Goal: Contribute content

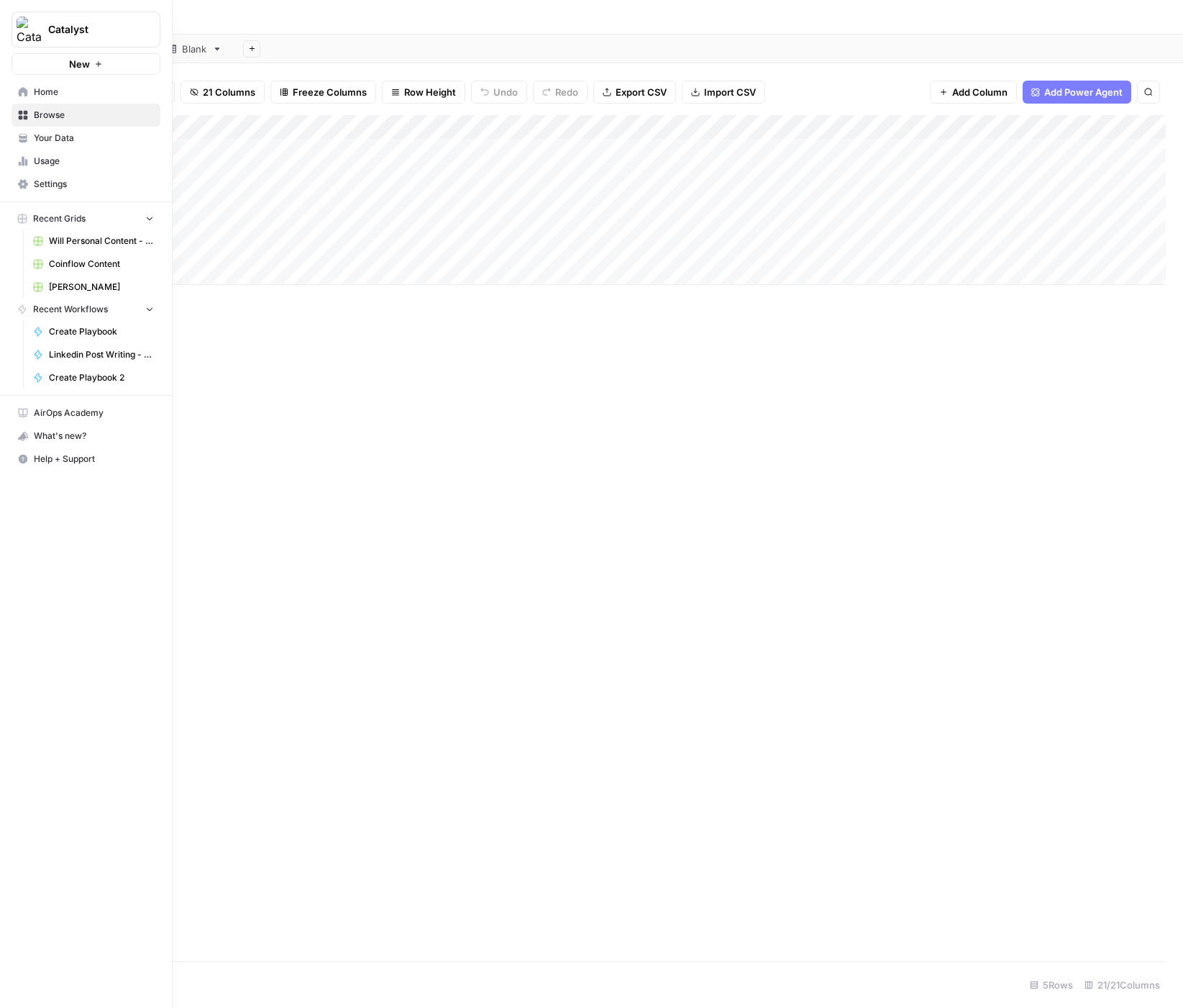
click at [53, 90] on span "Home" at bounding box center [93, 92] width 120 height 13
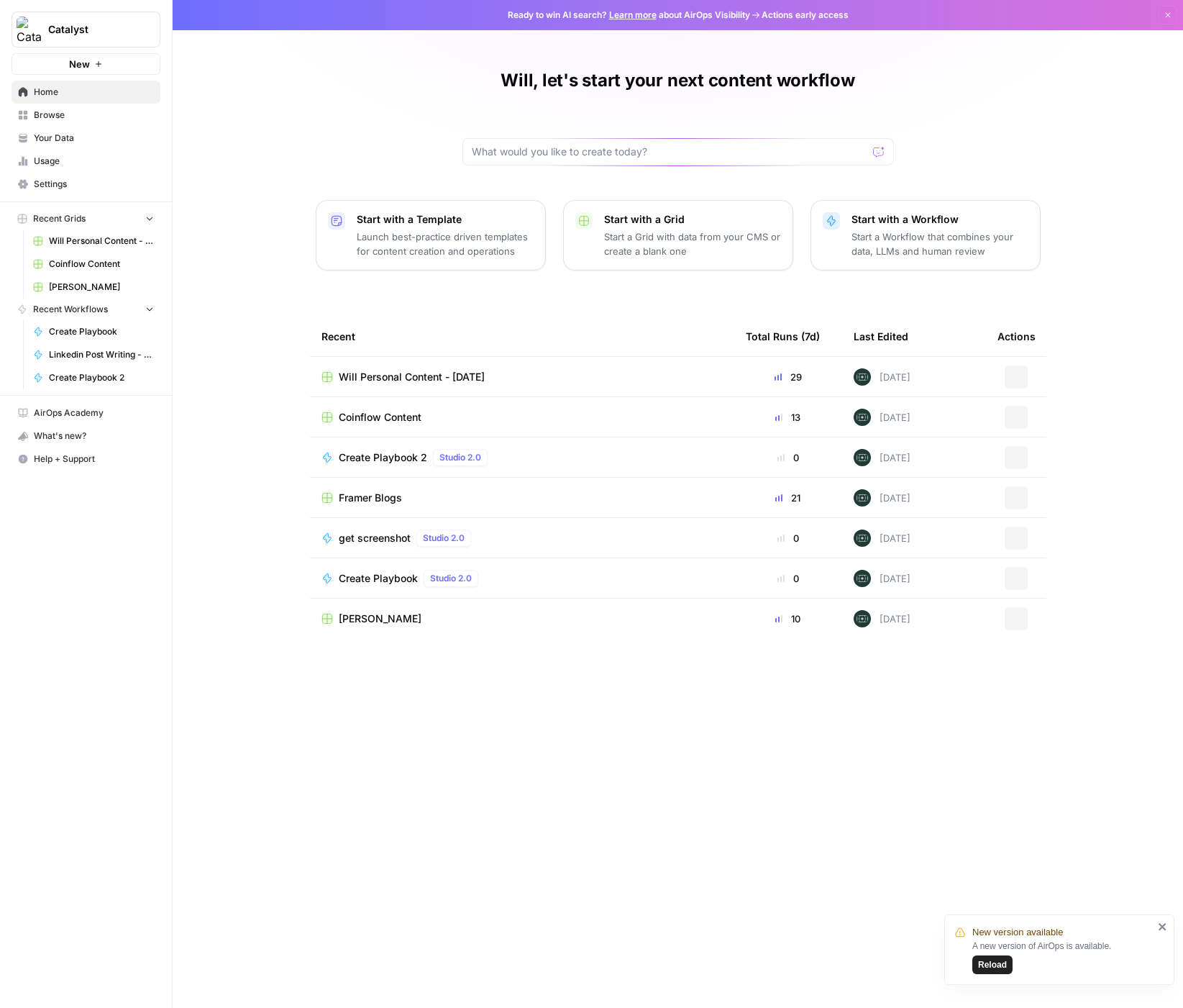
click at [52, 139] on span "Your Data" at bounding box center [93, 138] width 120 height 13
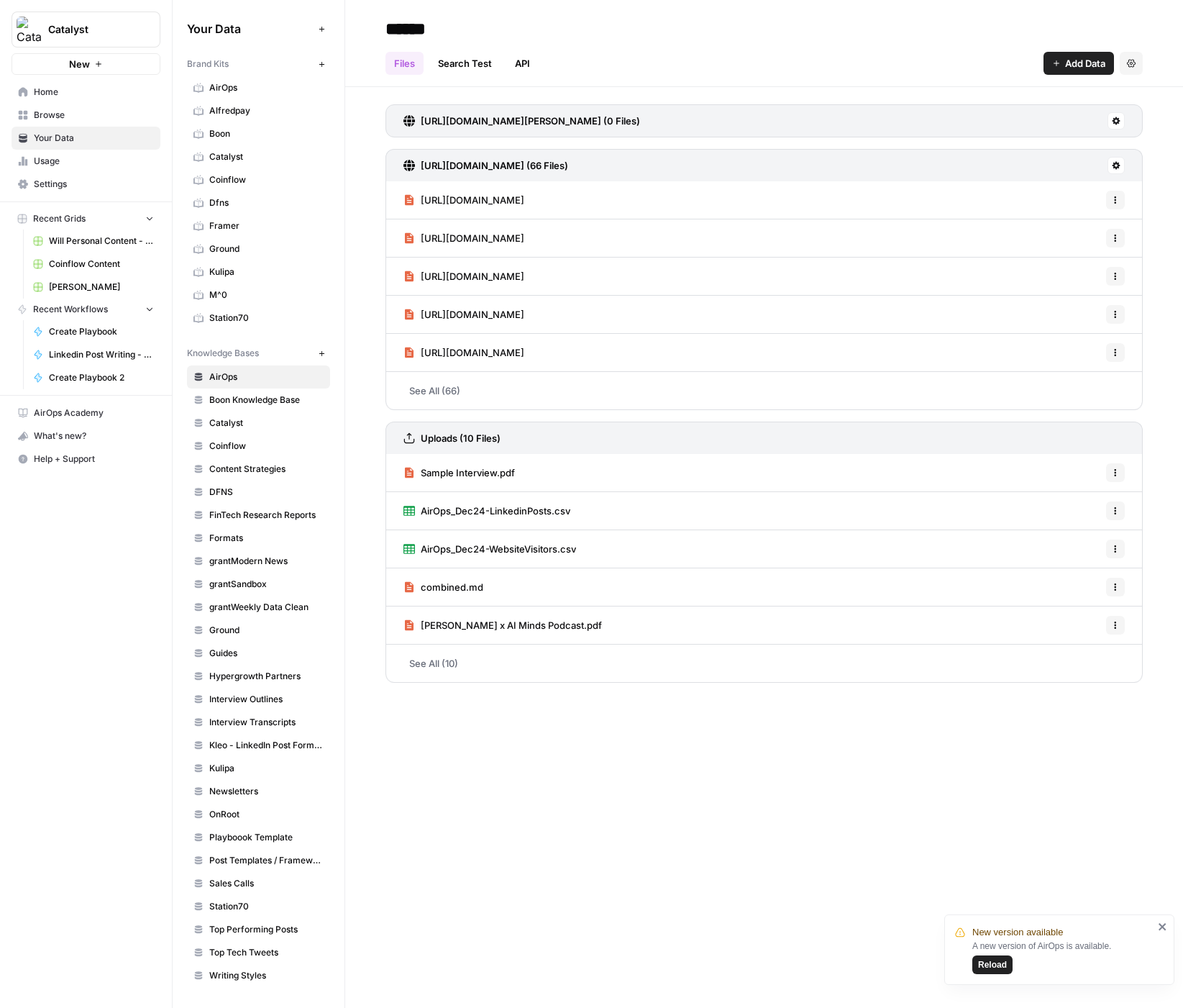
click at [234, 624] on span "Ground" at bounding box center [267, 630] width 115 height 13
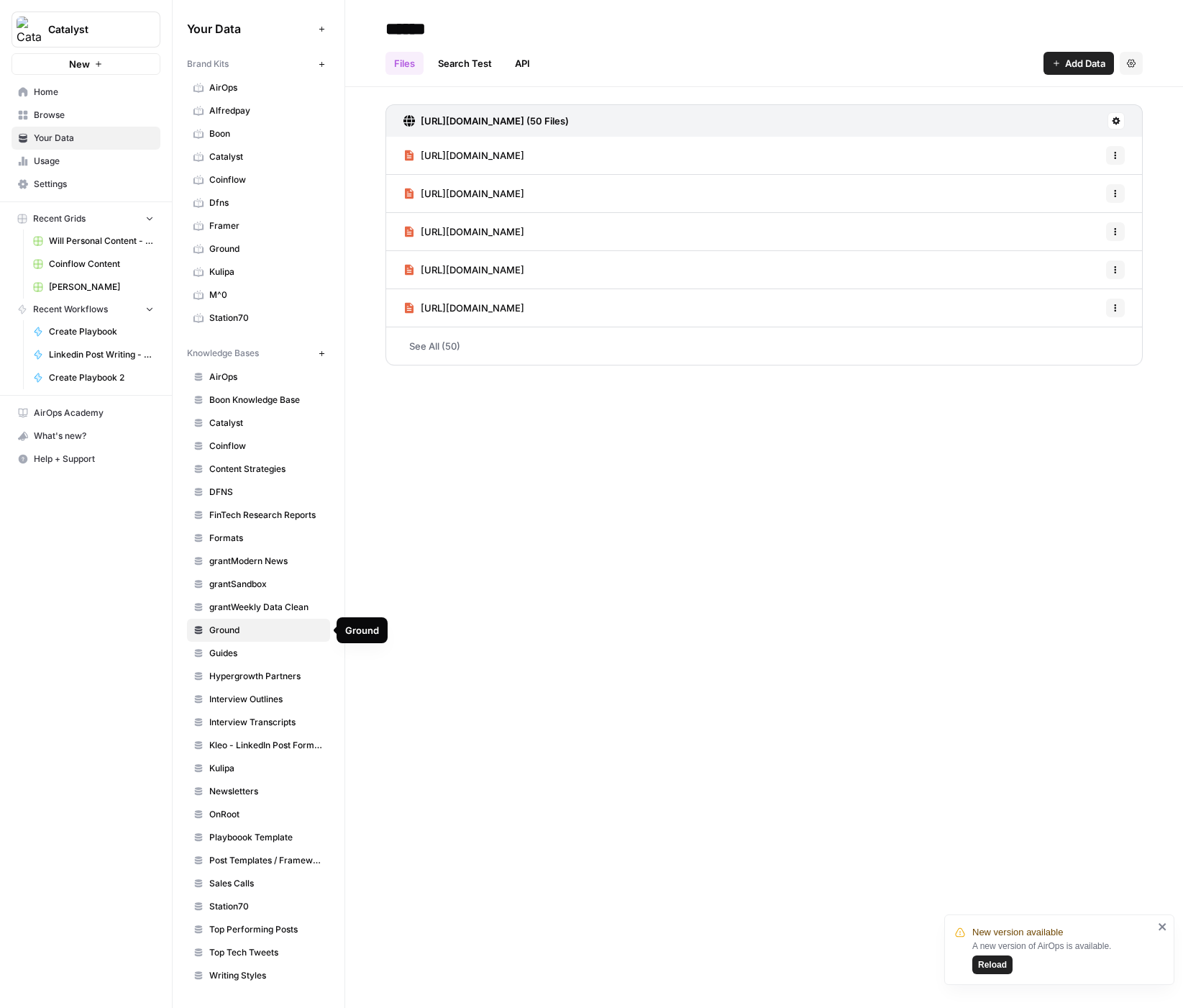
click at [230, 629] on span "Ground" at bounding box center [267, 630] width 115 height 13
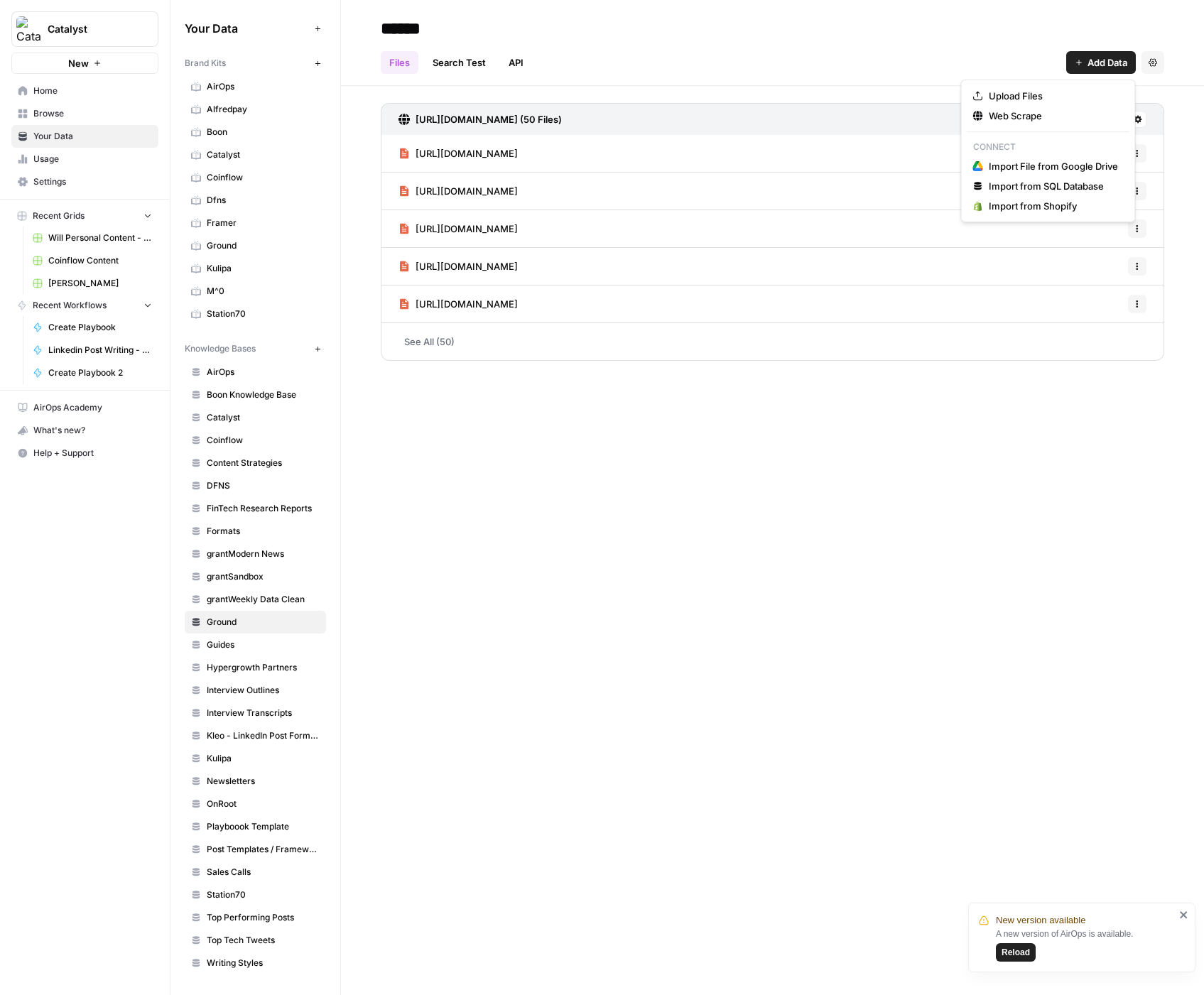
click at [1070, 52] on button "Add Data" at bounding box center [1100, 62] width 70 height 22
click at [1034, 97] on span "Upload Files" at bounding box center [1053, 95] width 129 height 14
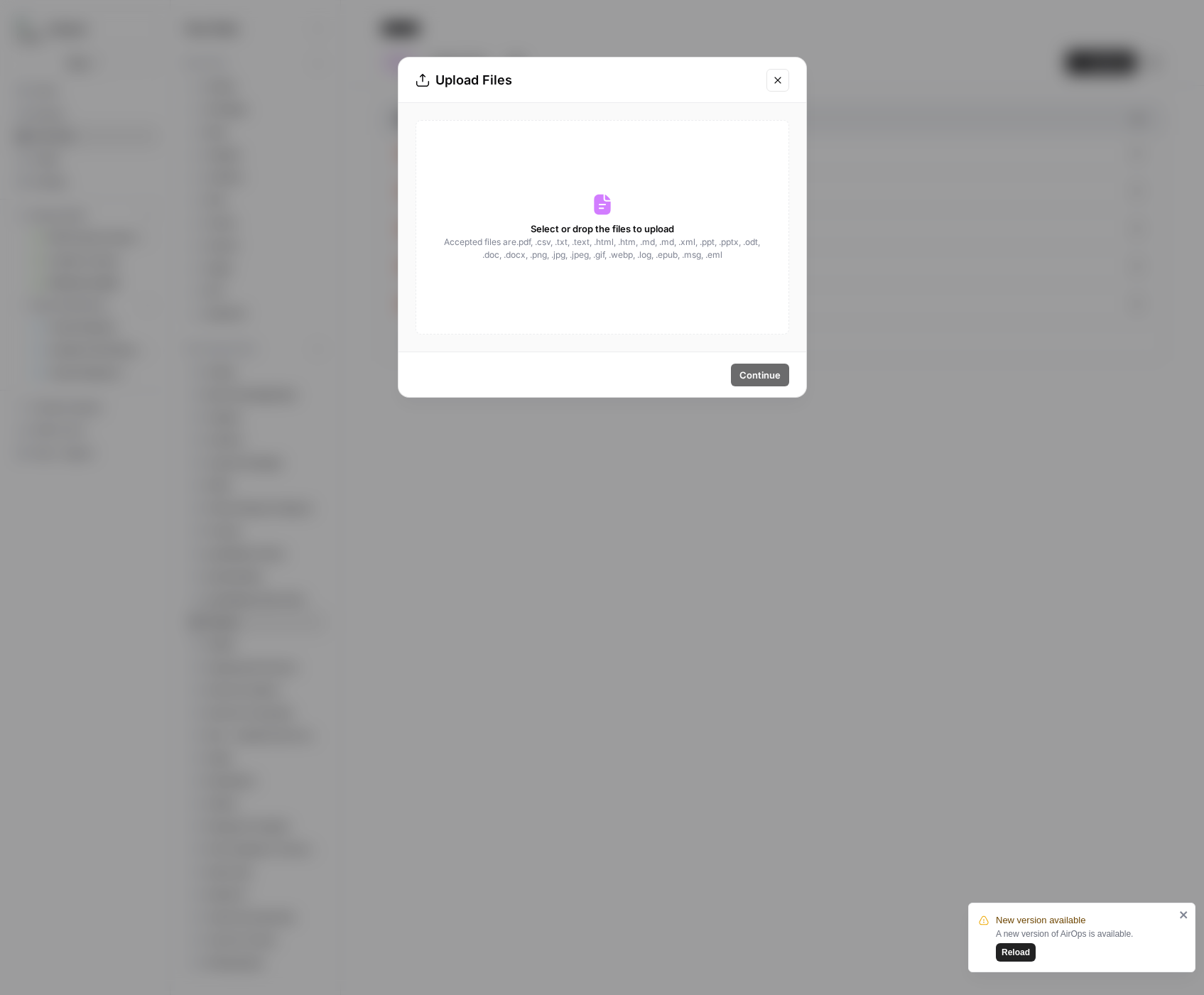
click at [785, 76] on button "Close modal" at bounding box center [777, 79] width 22 height 22
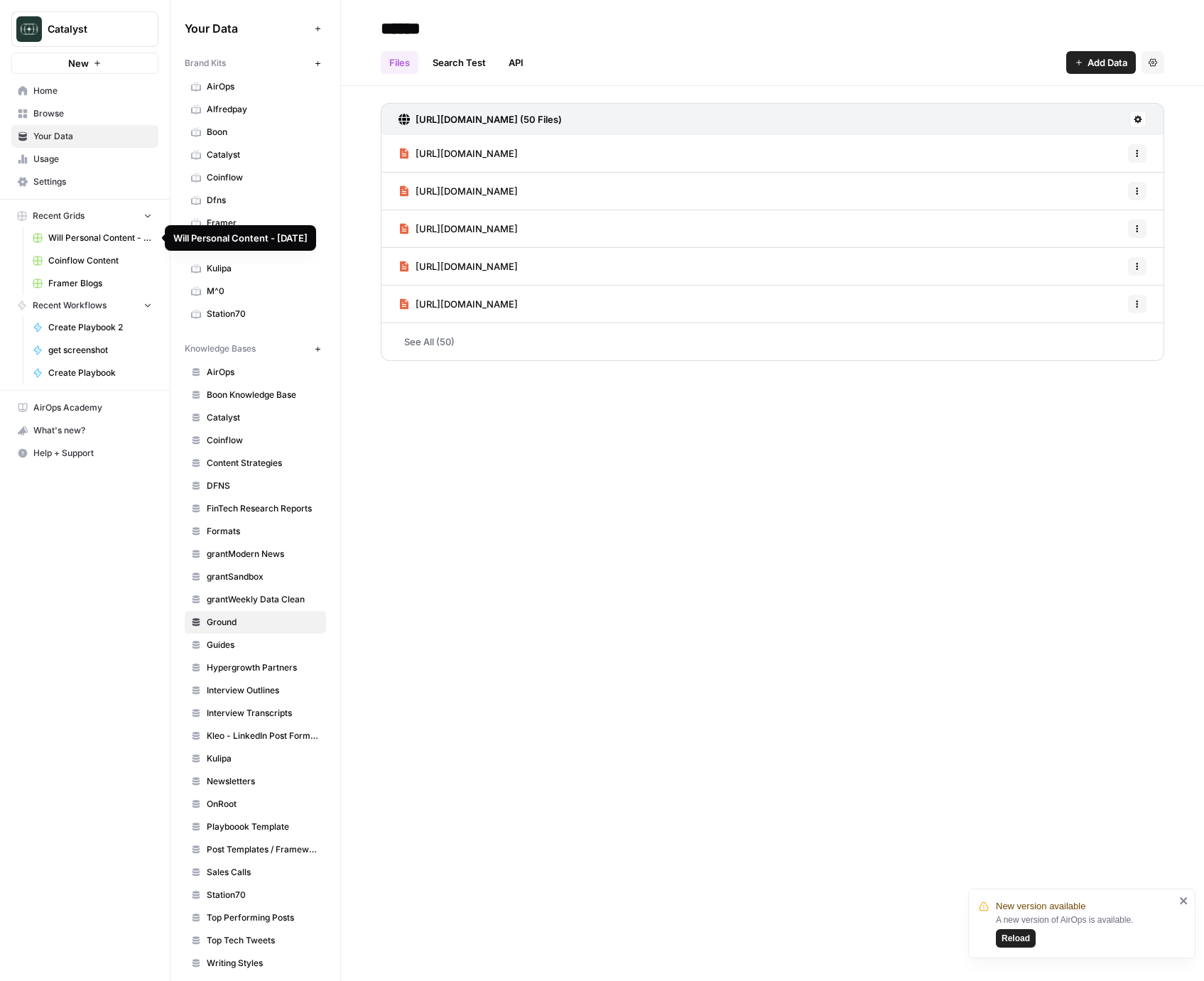
click at [69, 245] on link "Will Personal Content - [DATE]" at bounding box center [92, 237] width 132 height 22
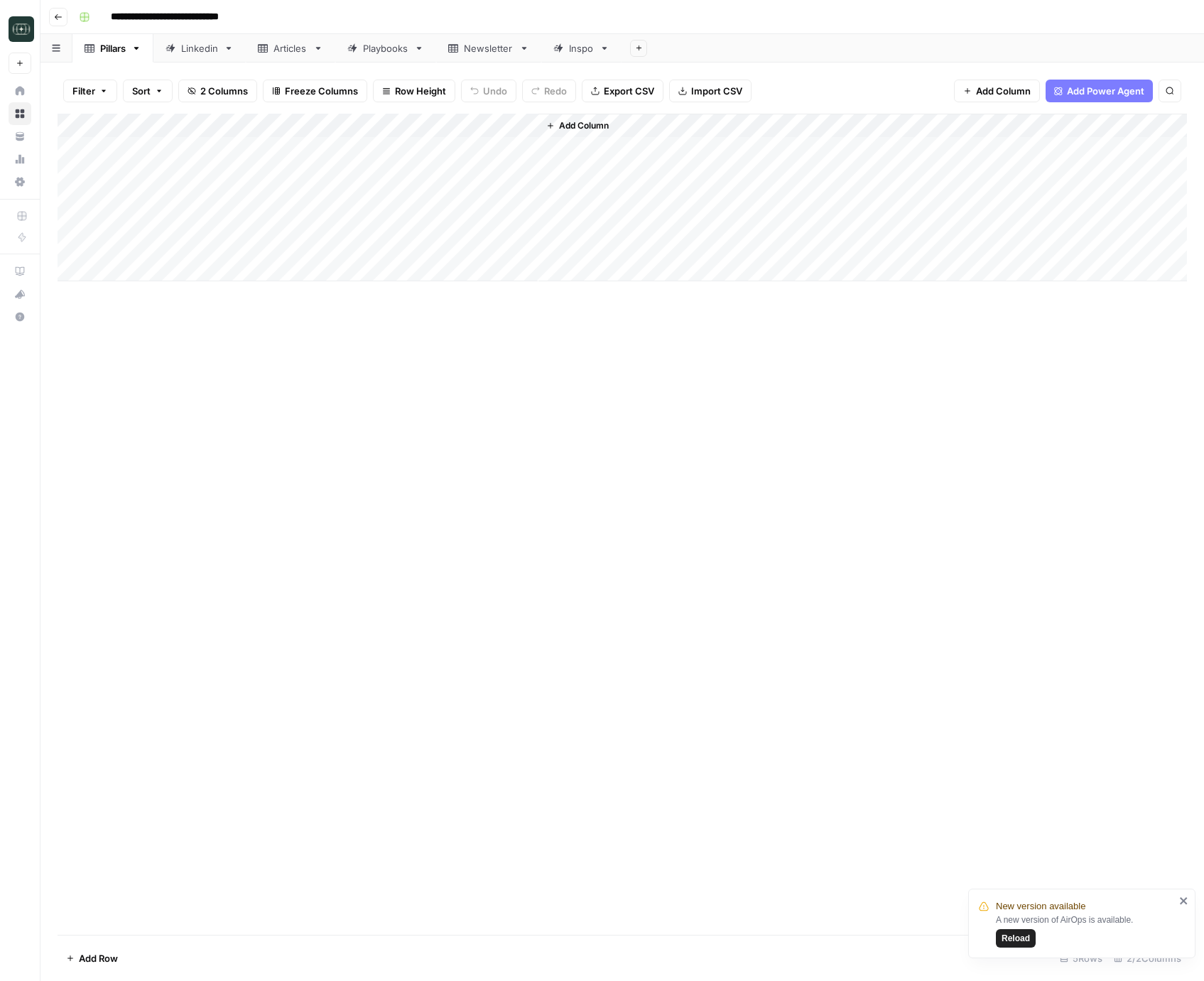
click at [196, 58] on link "Linkedin" at bounding box center [199, 48] width 92 height 29
click at [598, 123] on div "Add Column" at bounding box center [621, 524] width 1129 height 821
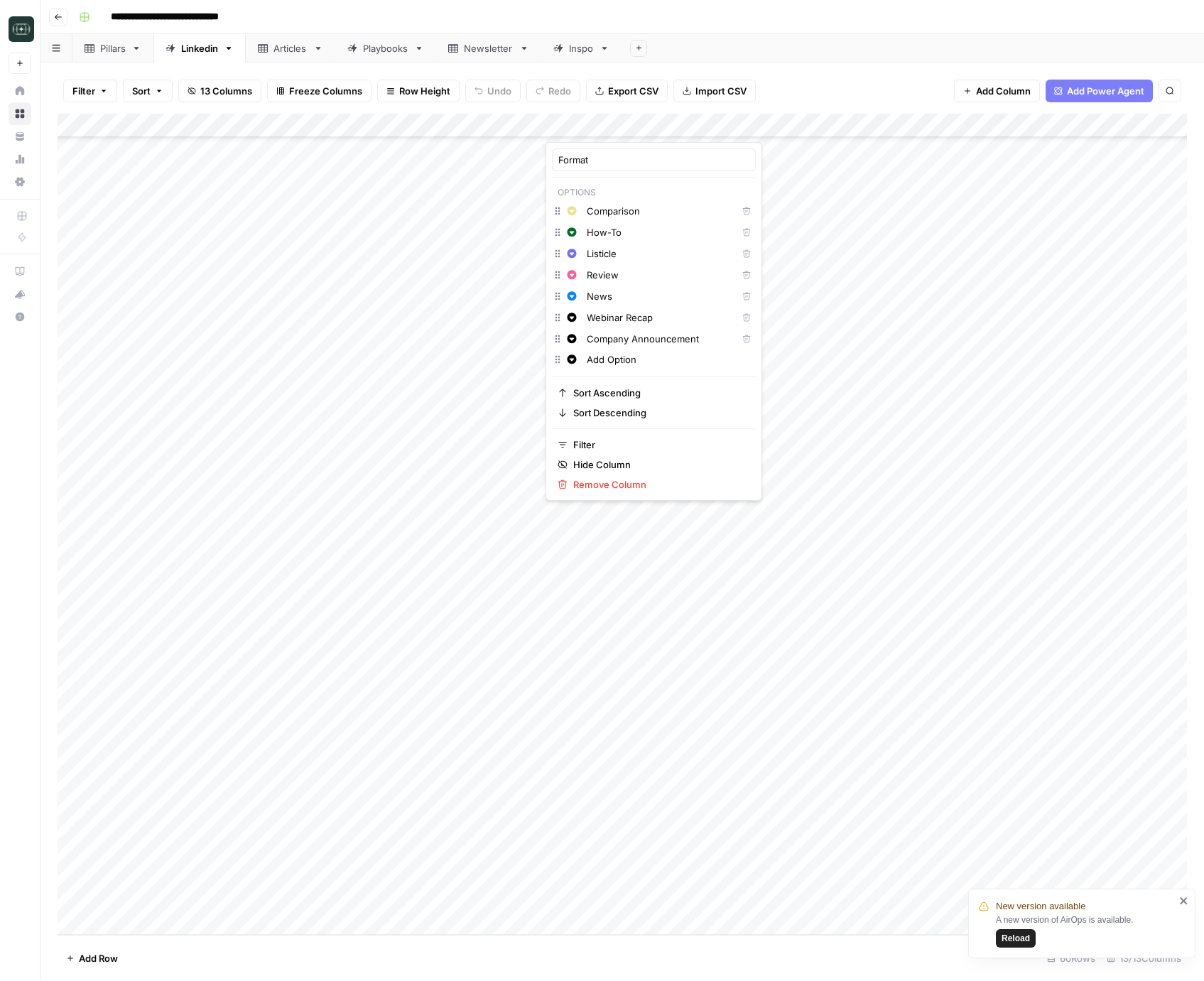
click at [593, 353] on input "Add Option" at bounding box center [668, 360] width 162 height 14
paste input "Social Proof and Success Stories"
click at [592, 362] on input "Social Proof and Success Stories" at bounding box center [668, 360] width 162 height 14
click at [608, 375] on div "Format Options Change color Comparison Delete Change color How-To Delete Change…" at bounding box center [653, 321] width 217 height 359
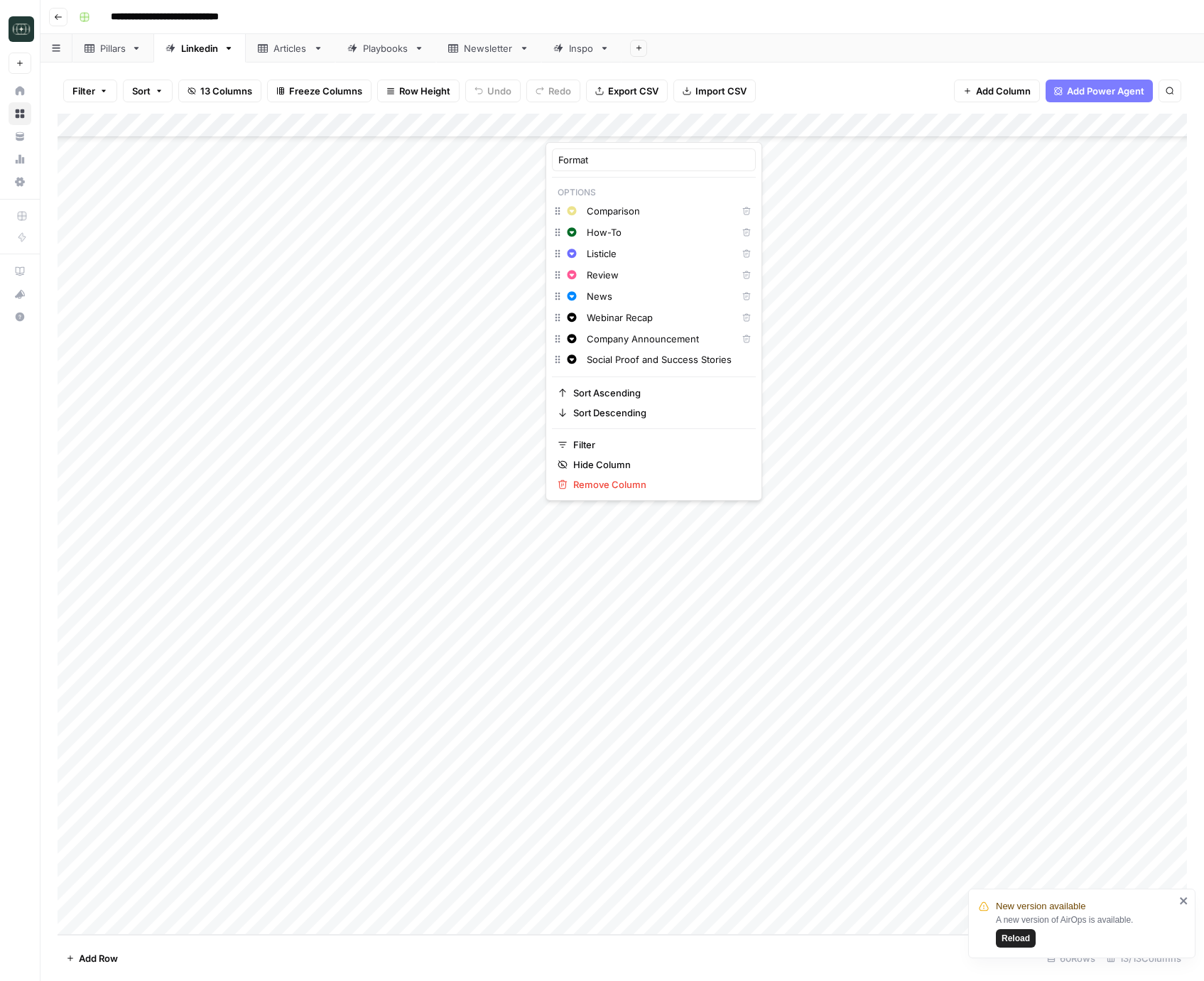
click at [683, 364] on input "Social Proof and Success Stories" at bounding box center [668, 360] width 162 height 14
click at [662, 378] on input "Social Proof and Success Stories" at bounding box center [668, 381] width 162 height 14
paste input "Behind-the-Scenes Business Reality"
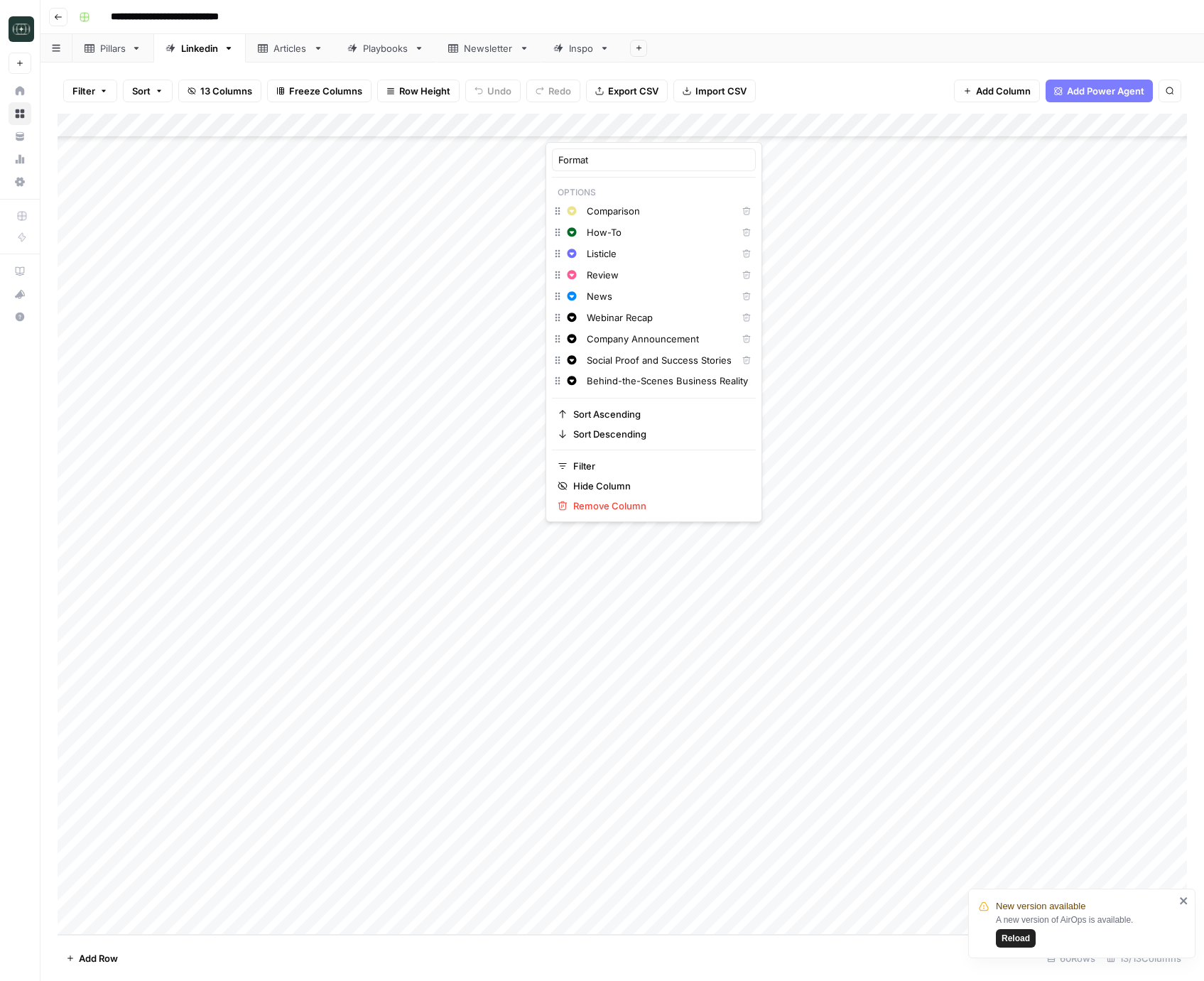
scroll to position [10, 0]
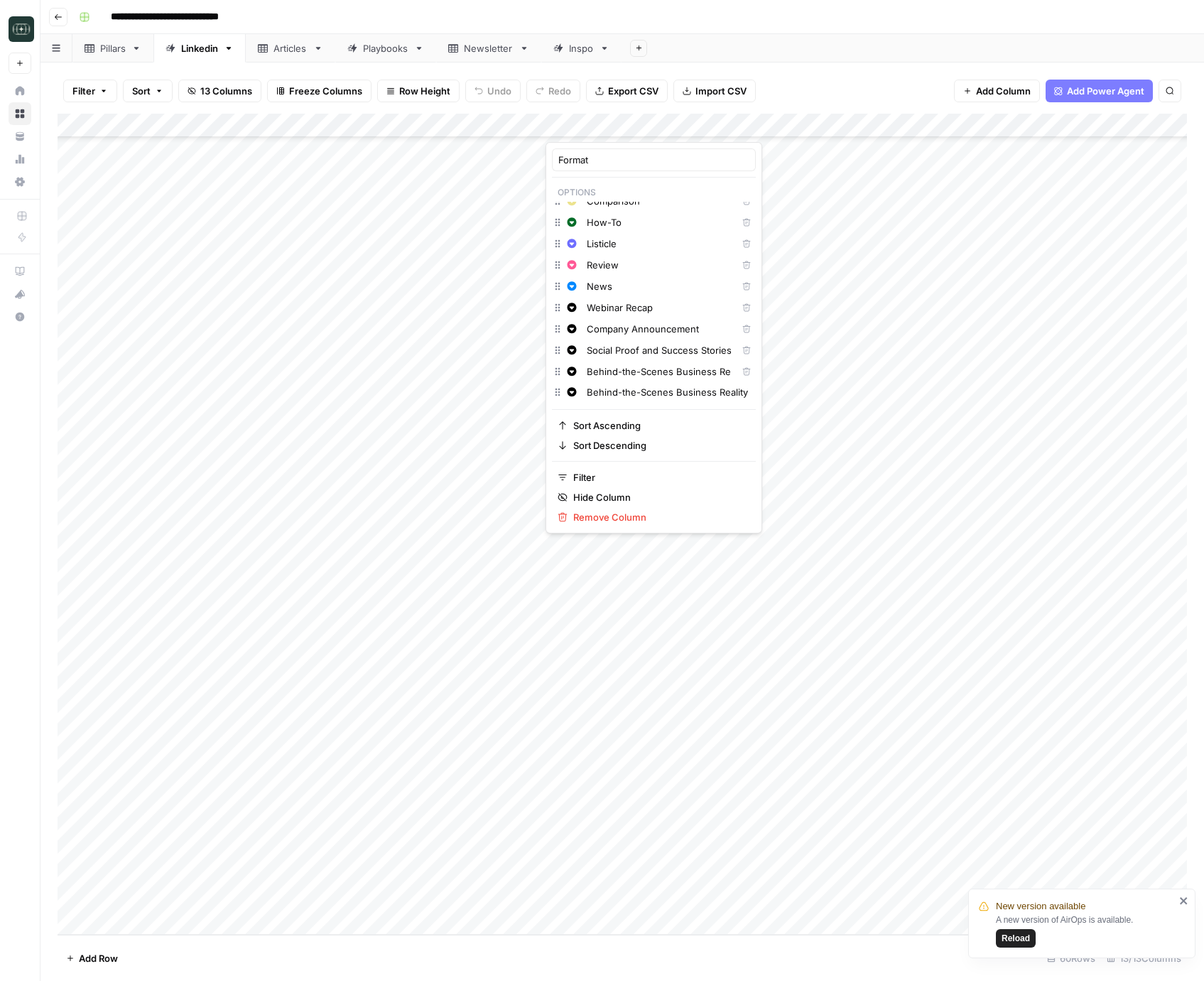
click at [632, 391] on input "Behind-the-Scenes Business Reality" at bounding box center [668, 392] width 162 height 14
paste input "Personal Growth and Leadership Insights"
click at [612, 393] on input "Personal Growth and Leadership Insights" at bounding box center [668, 392] width 162 height 14
paste input "Entrepreneurial Journey and Lesson"
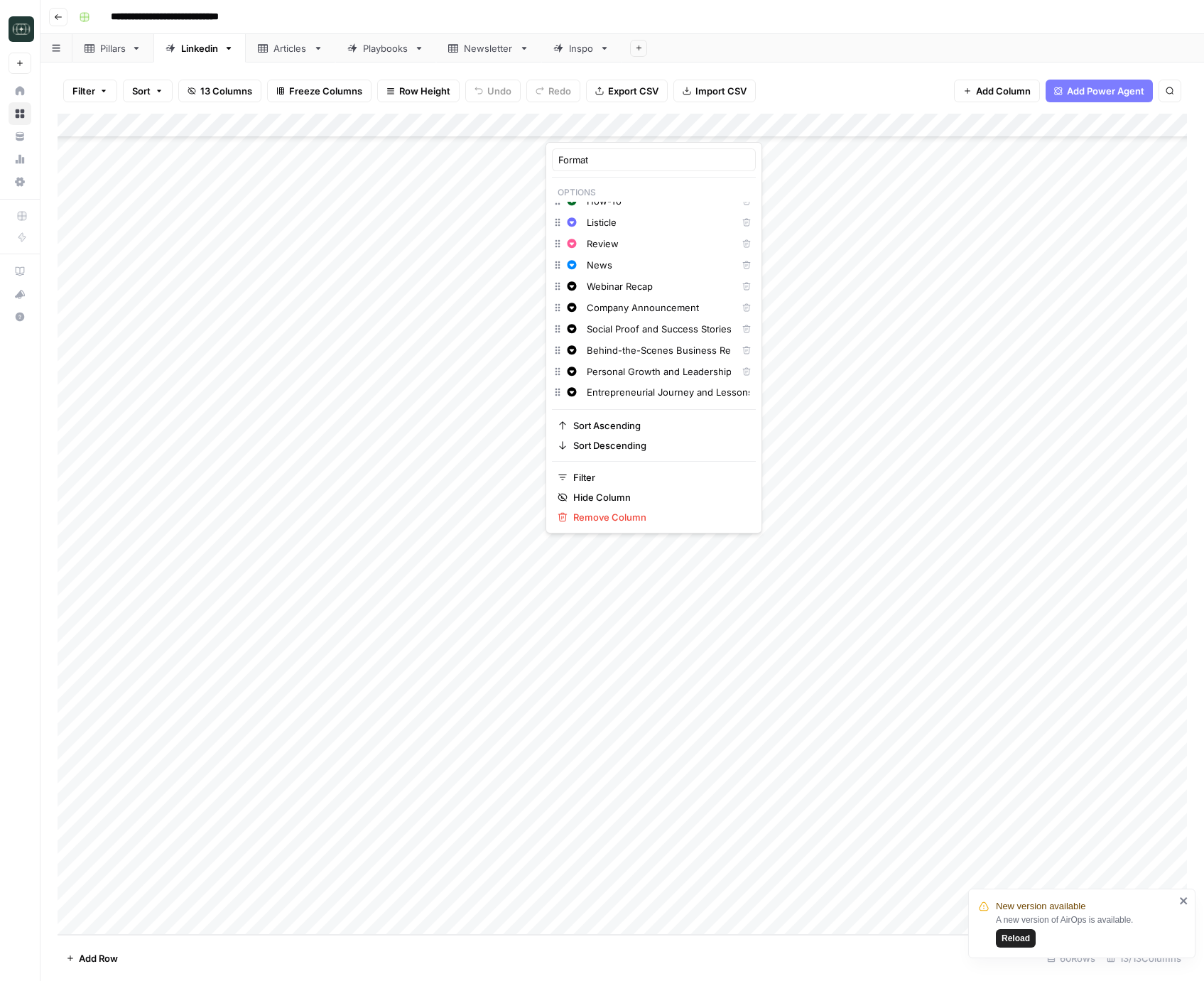
scroll to position [53, 0]
click at [618, 395] on input "Entrepreneurial Journey and Lessons" at bounding box center [668, 392] width 162 height 14
paste input "Industry Insights and Market Analysi"
type input "Industry Insights and Market Analysis"
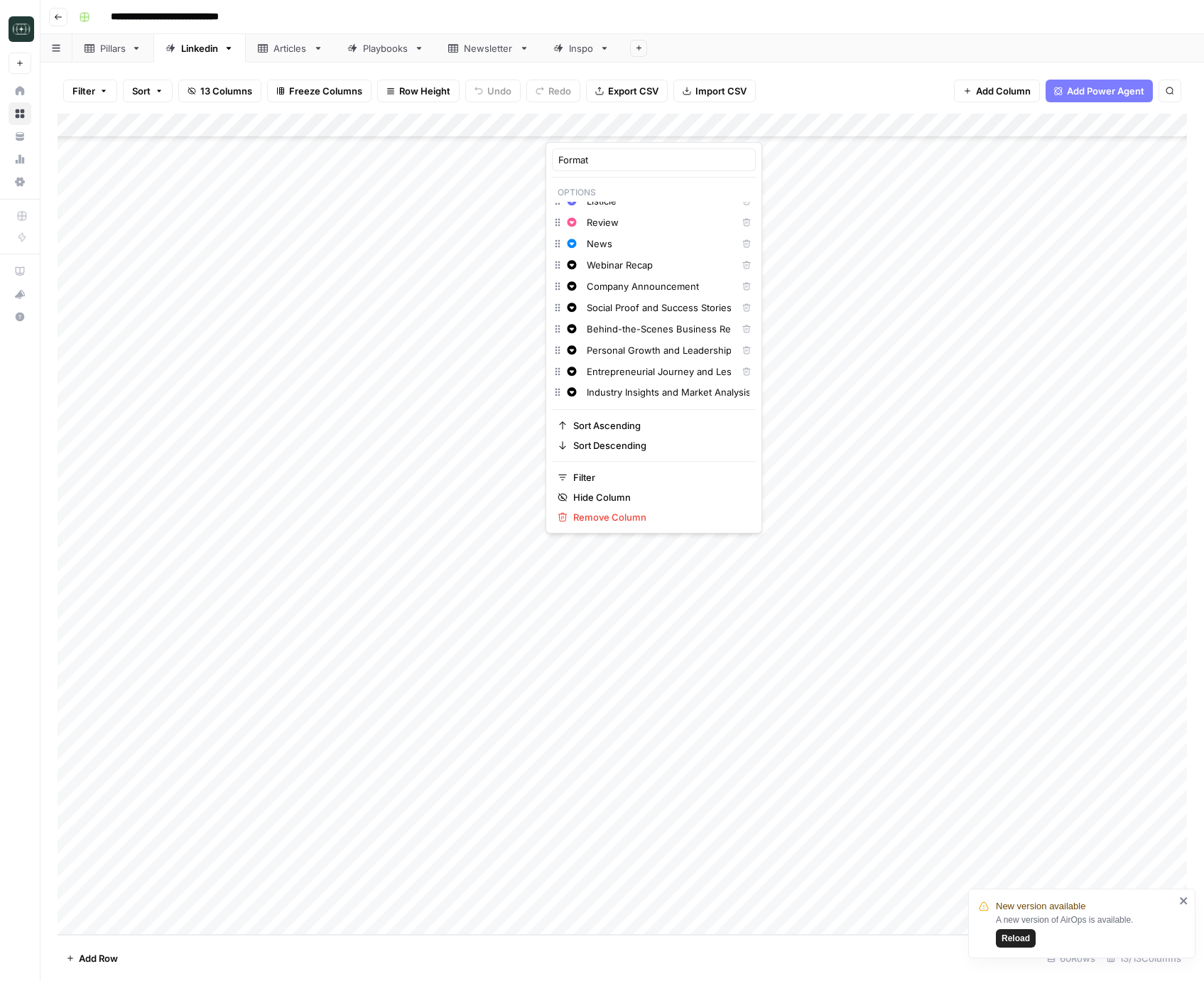
scroll to position [74, 0]
click at [586, 412] on div "Format Options Change color Comparison Delete Change color How-To Delete Change…" at bounding box center [653, 337] width 217 height 391
click at [577, 371] on button "Change color" at bounding box center [571, 371] width 17 height 17
click at [616, 414] on span "Purple" at bounding box center [652, 415] width 92 height 14
click at [576, 355] on button "Change color" at bounding box center [571, 350] width 17 height 17
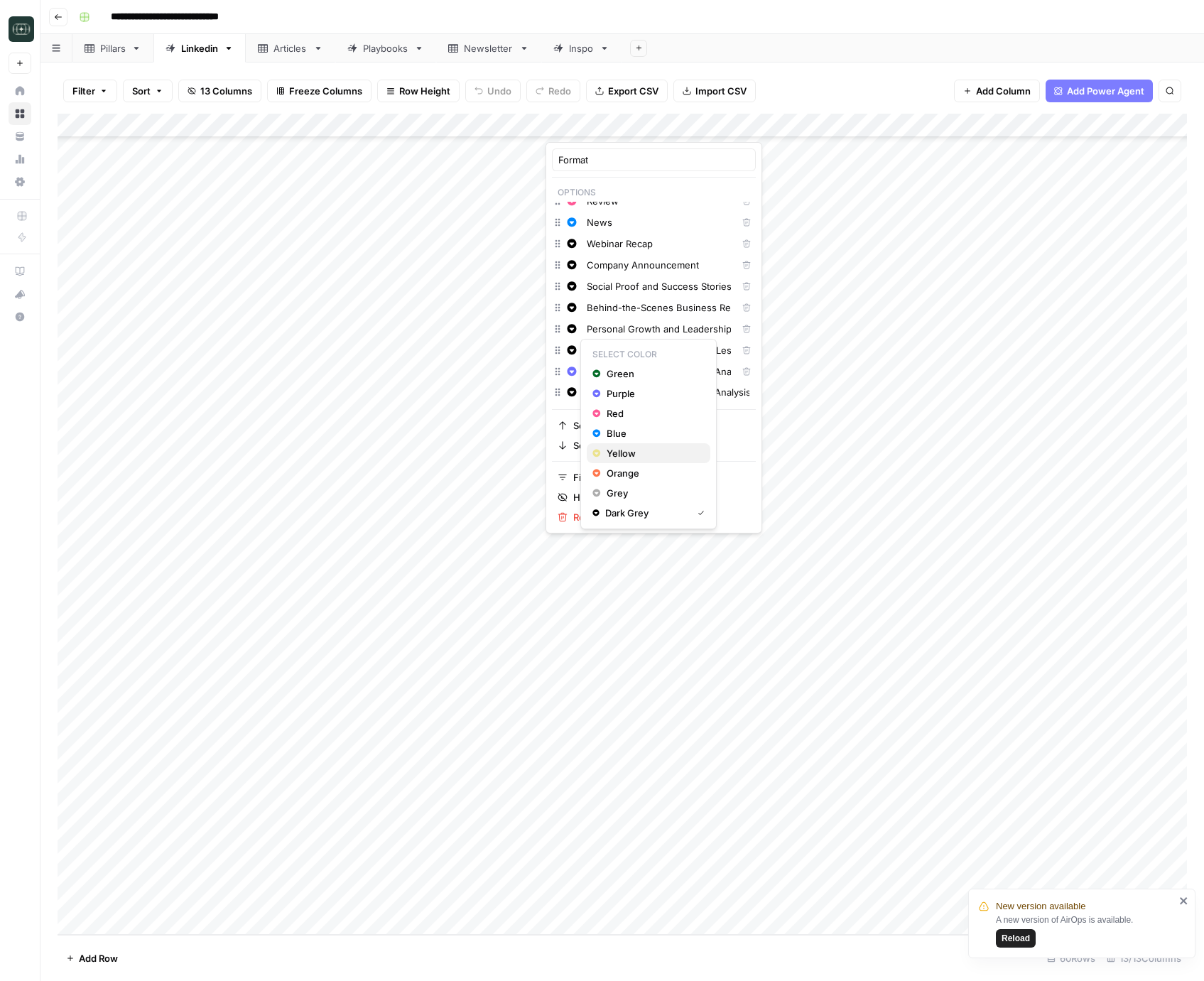
click at [619, 451] on span "Yellow" at bounding box center [652, 453] width 92 height 14
click at [573, 328] on icon "button" at bounding box center [572, 328] width 9 height 9
click at [624, 395] on span "Red" at bounding box center [652, 392] width 92 height 14
click at [574, 308] on icon "button" at bounding box center [572, 307] width 9 height 9
drag, startPoint x: 619, startPoint y: 439, endPoint x: 610, endPoint y: 343, distance: 96.4
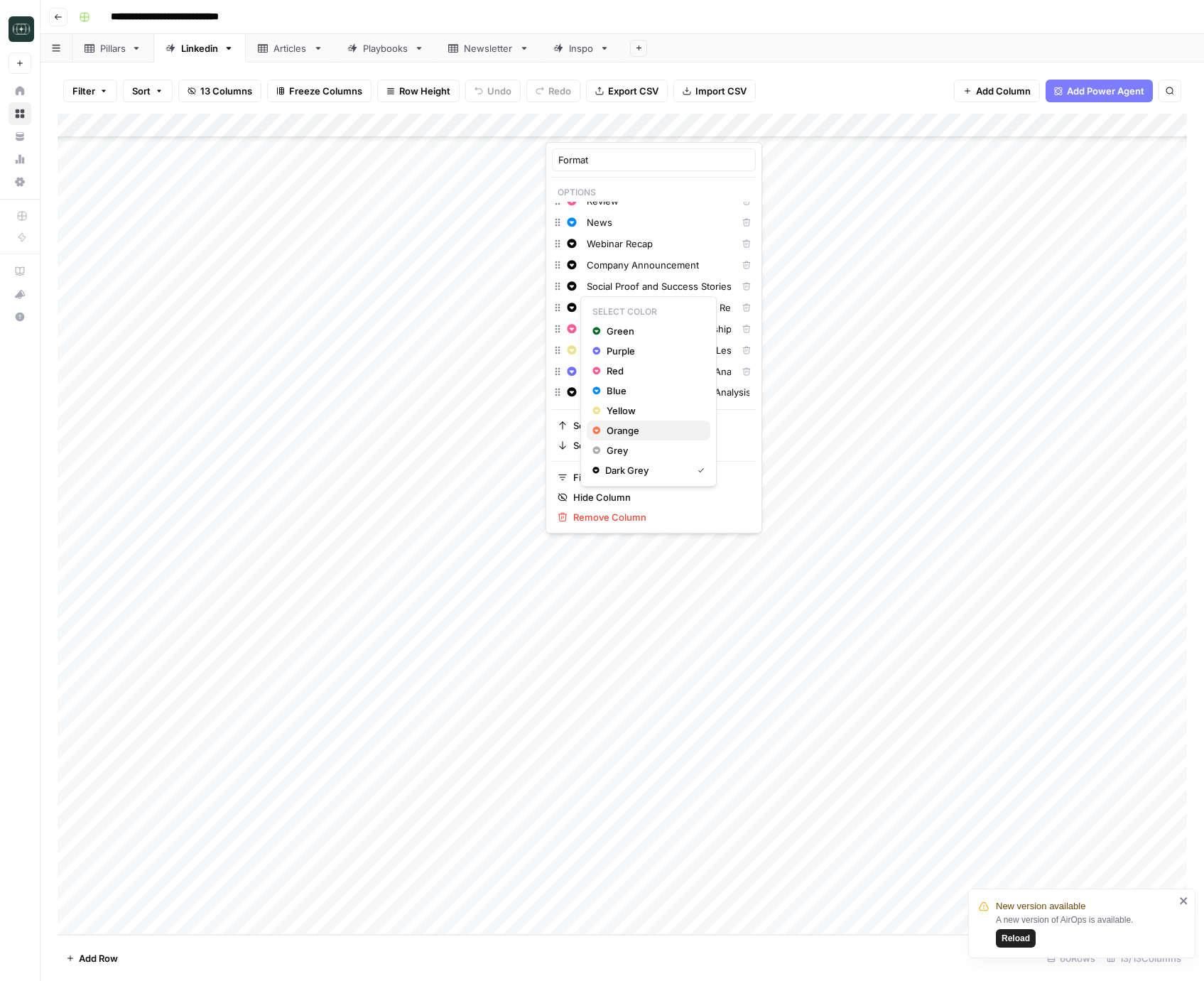
click at [619, 439] on button "Orange" at bounding box center [648, 430] width 123 height 20
click at [572, 287] on html "**********" at bounding box center [602, 490] width 1204 height 981
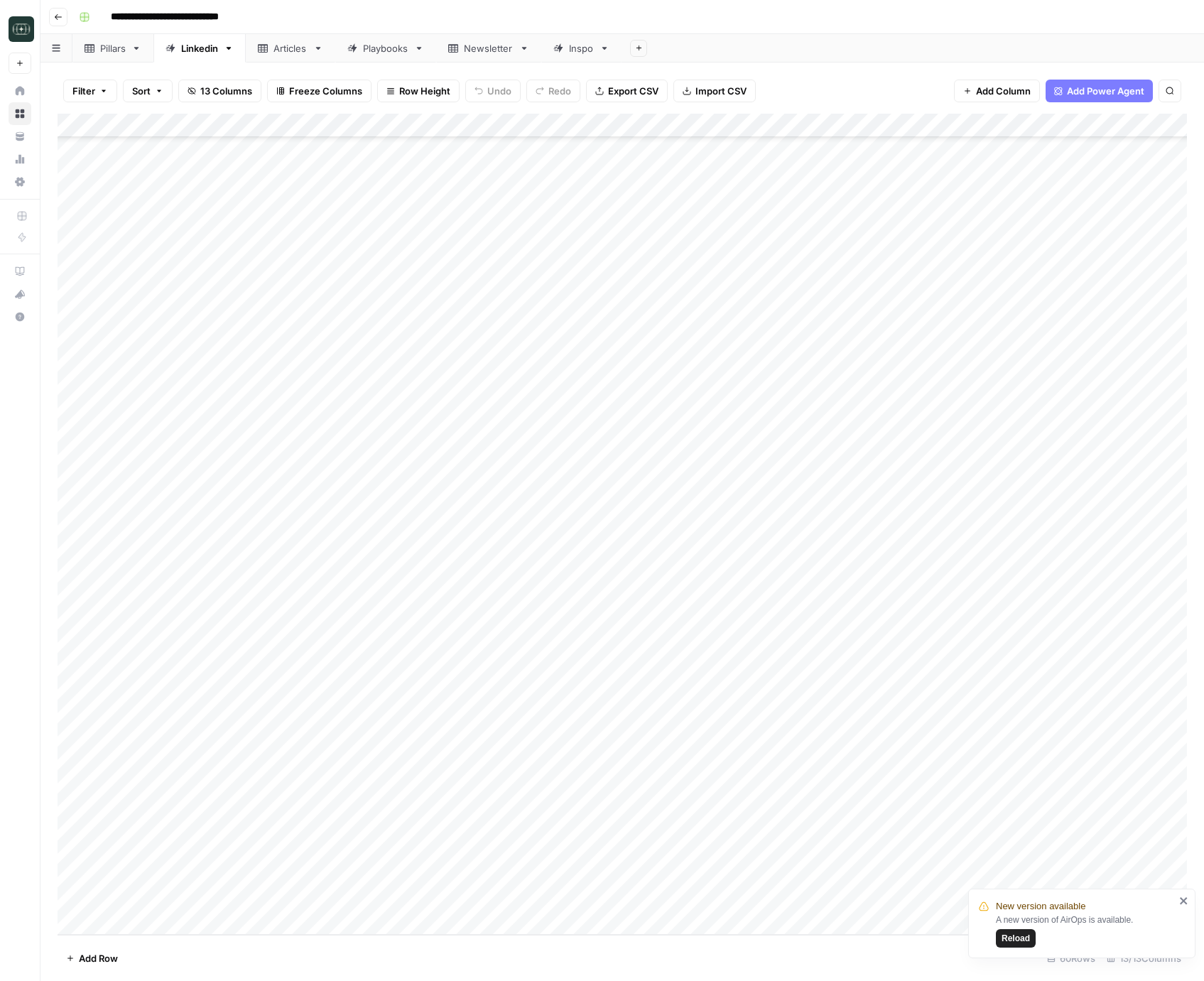
click at [459, 107] on div "Filter Sort 13 Columns Freeze Columns Row Height Undo Redo Export CSV Import CS…" at bounding box center [621, 90] width 1129 height 46
click at [594, 907] on div "Add Column" at bounding box center [621, 524] width 1129 height 821
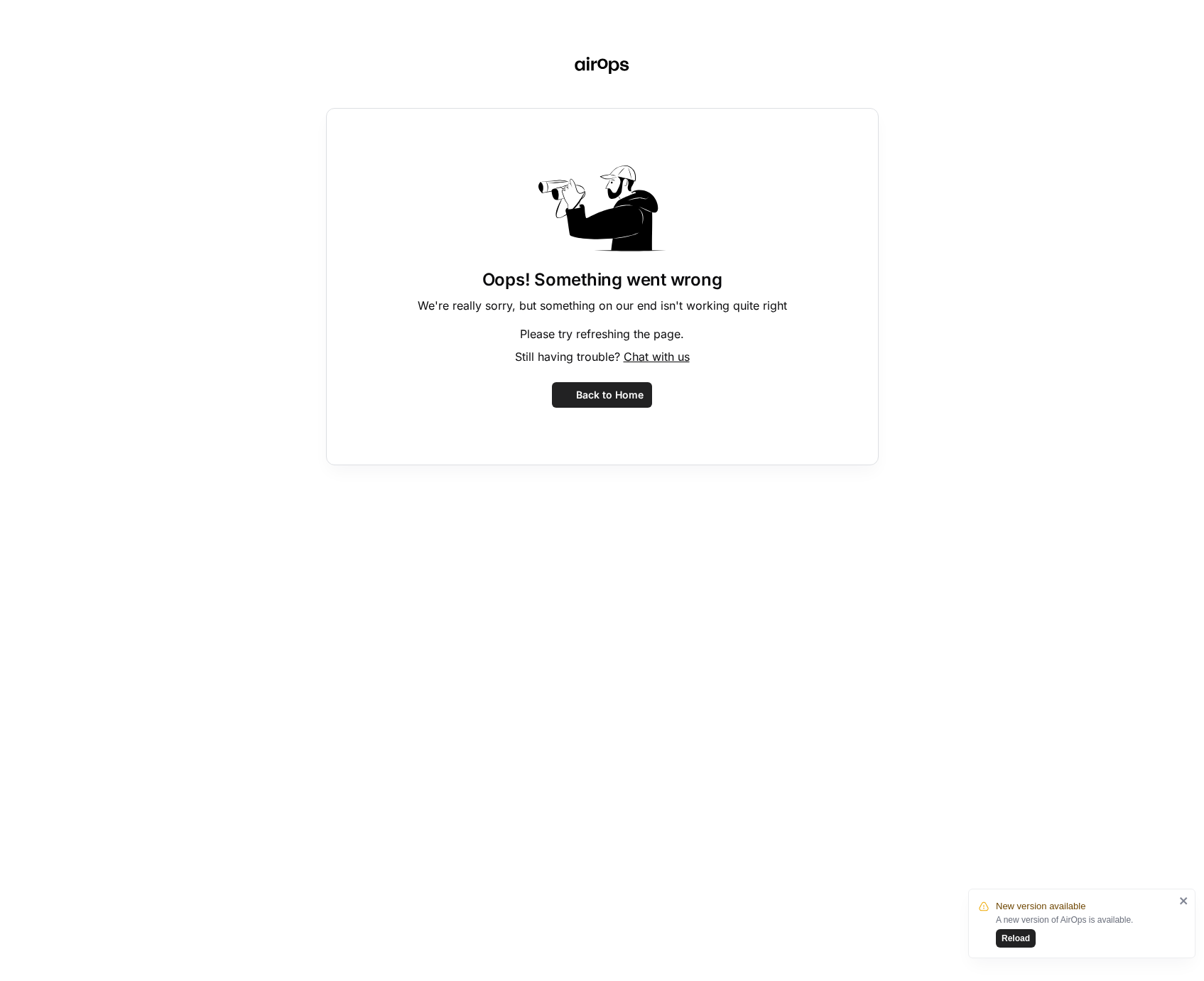
click at [592, 906] on div "Oops! Something went wrong We're really sorry, but something on our end isn't w…" at bounding box center [602, 490] width 1204 height 981
drag, startPoint x: 620, startPoint y: 387, endPoint x: 120, endPoint y: 337, distance: 502.5
click at [620, 388] on button "Back to Home" at bounding box center [602, 395] width 100 height 26
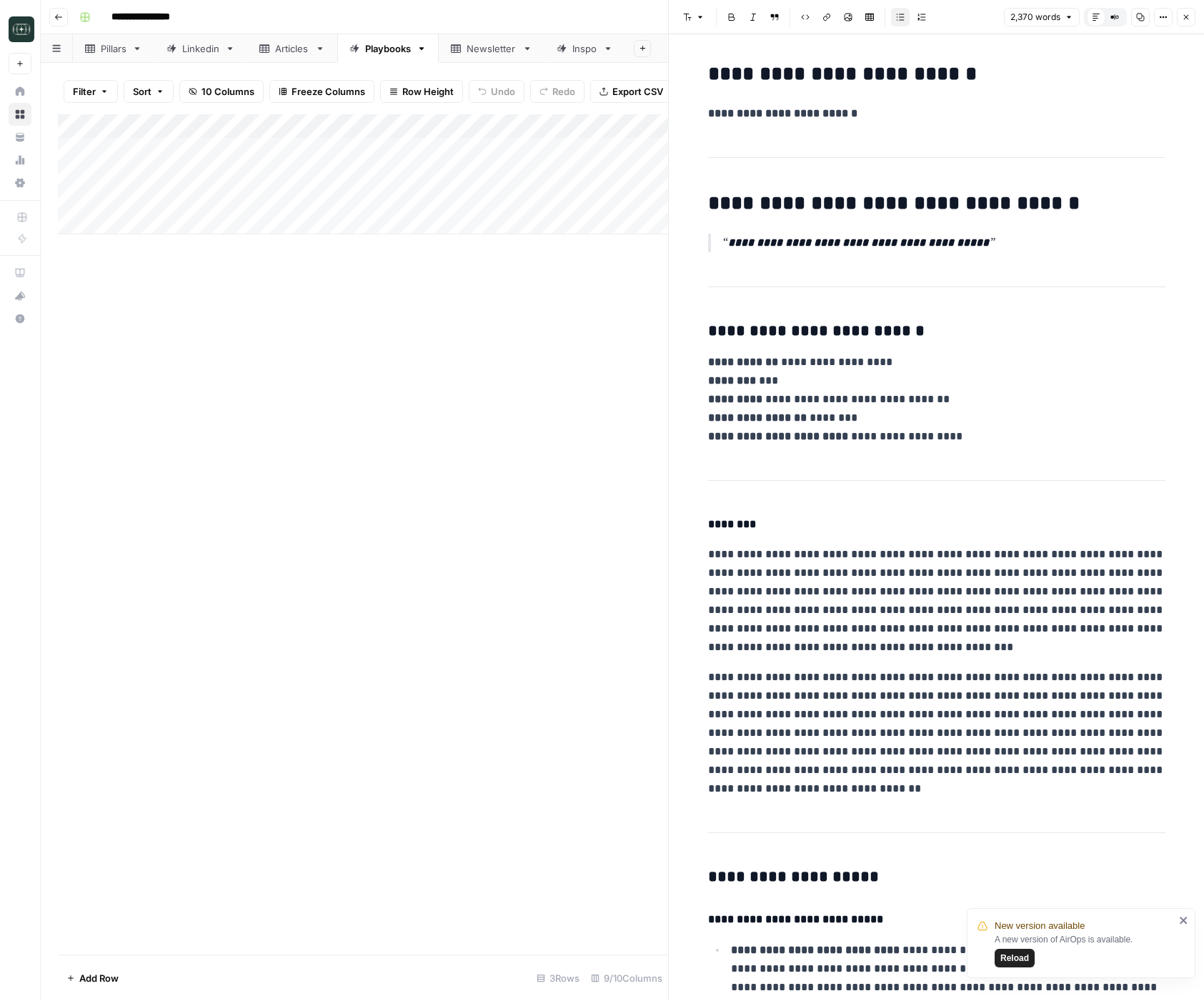
scroll to position [3438, 0]
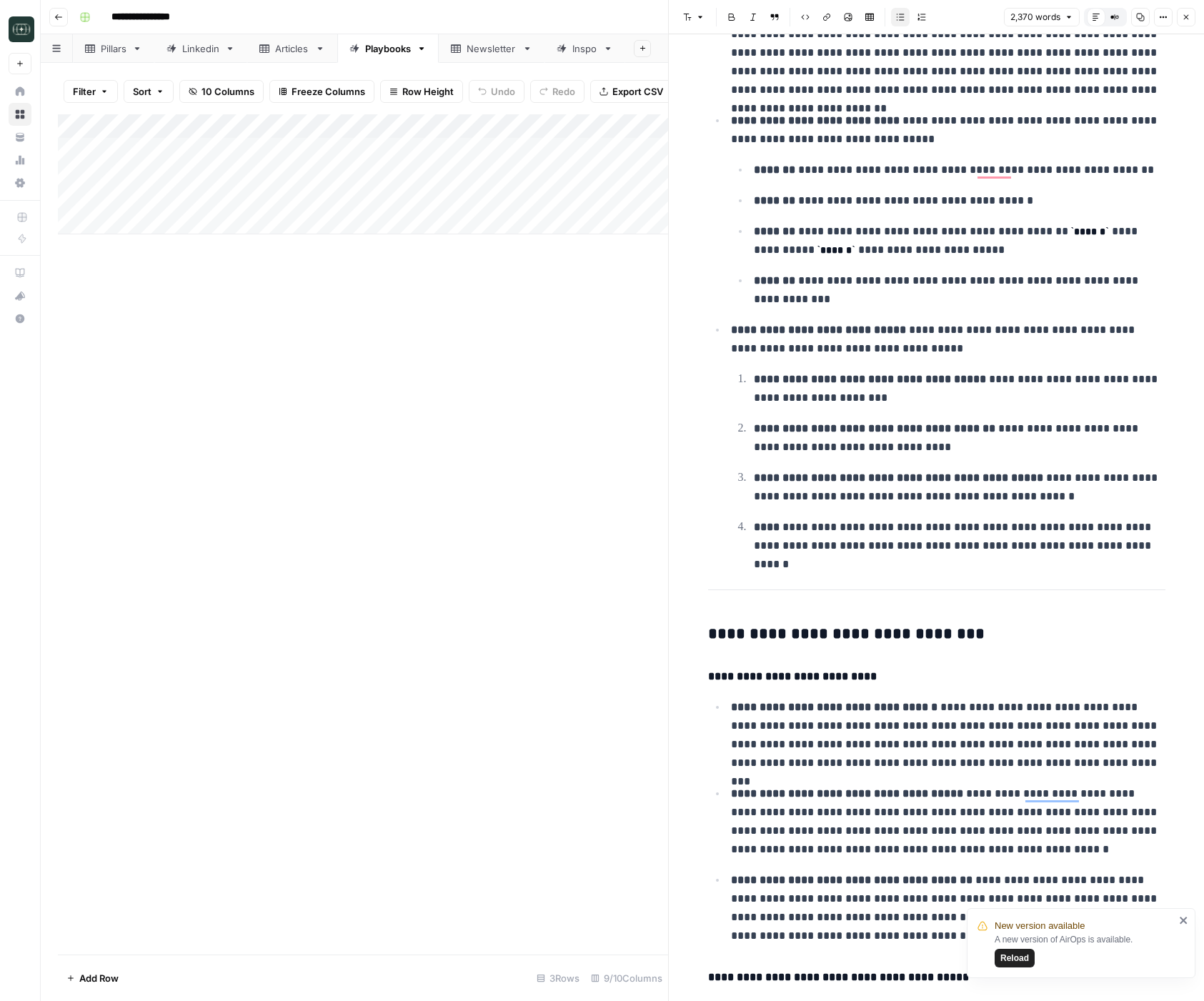
click at [1185, 13] on icon "button" at bounding box center [1186, 17] width 9 height 9
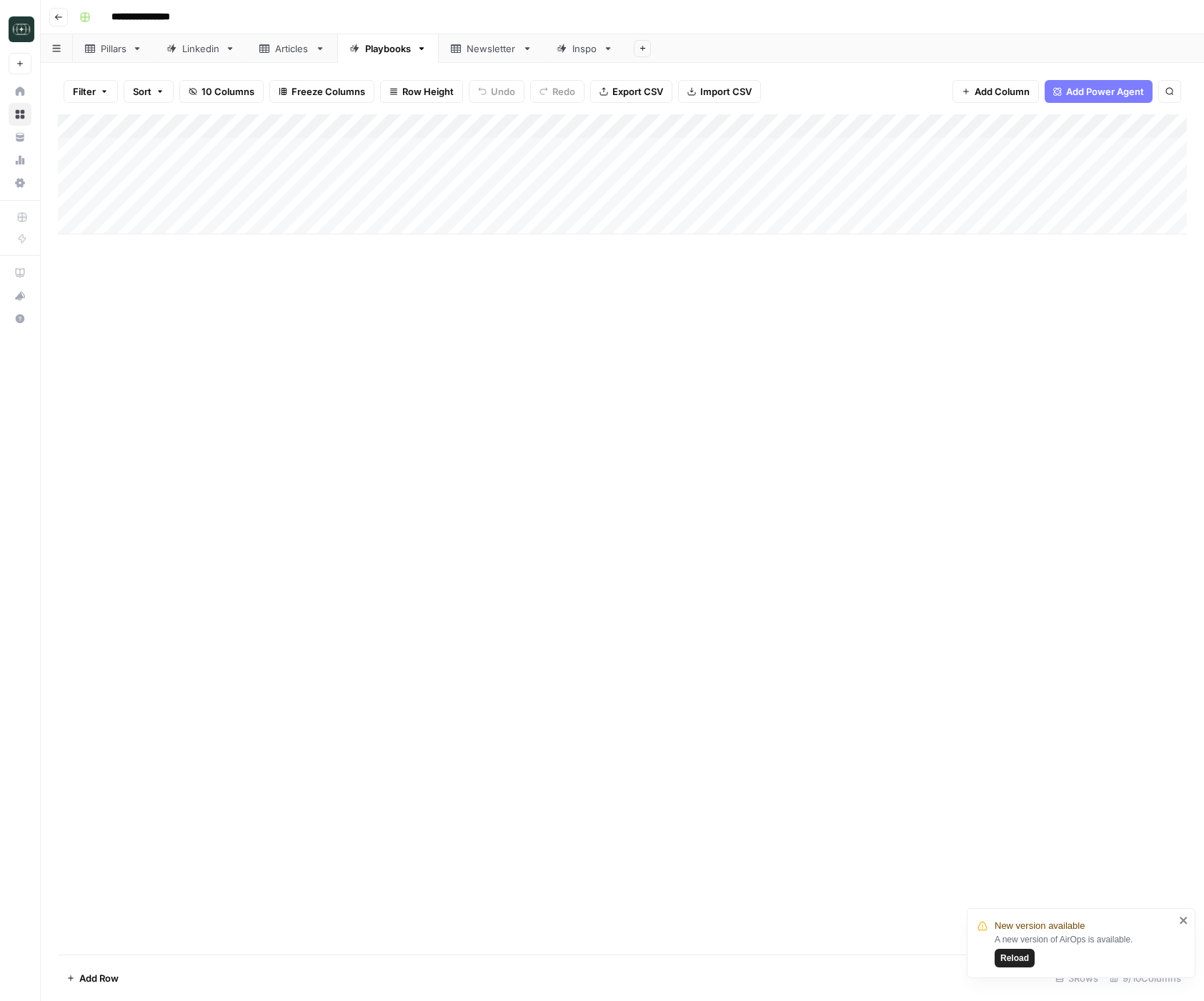
click at [53, 21] on button "Go back" at bounding box center [58, 17] width 19 height 19
click at [59, 19] on icon "button" at bounding box center [58, 17] width 9 height 9
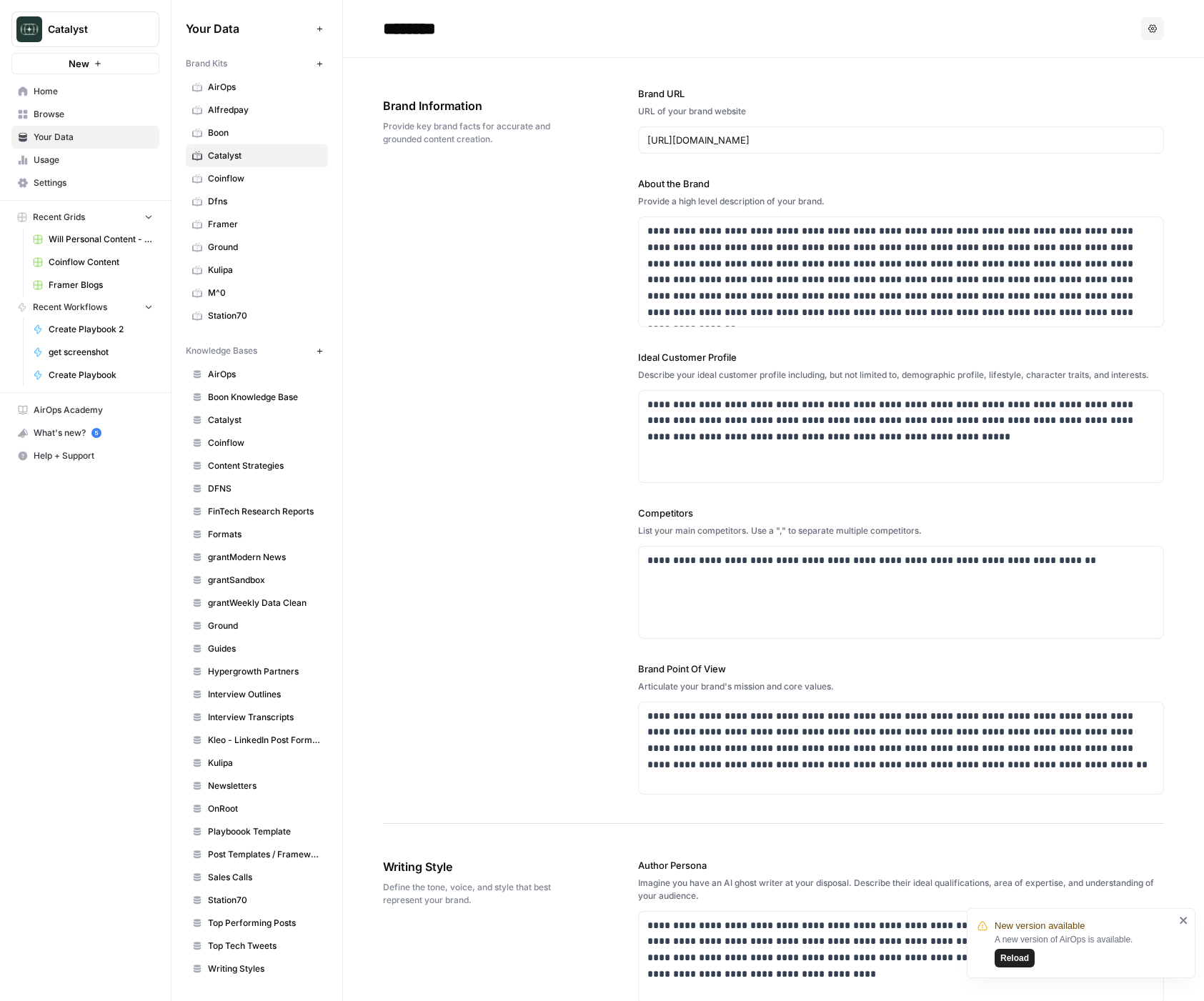
click at [75, 246] on link "Will Personal Content - [DATE]" at bounding box center [92, 239] width 133 height 22
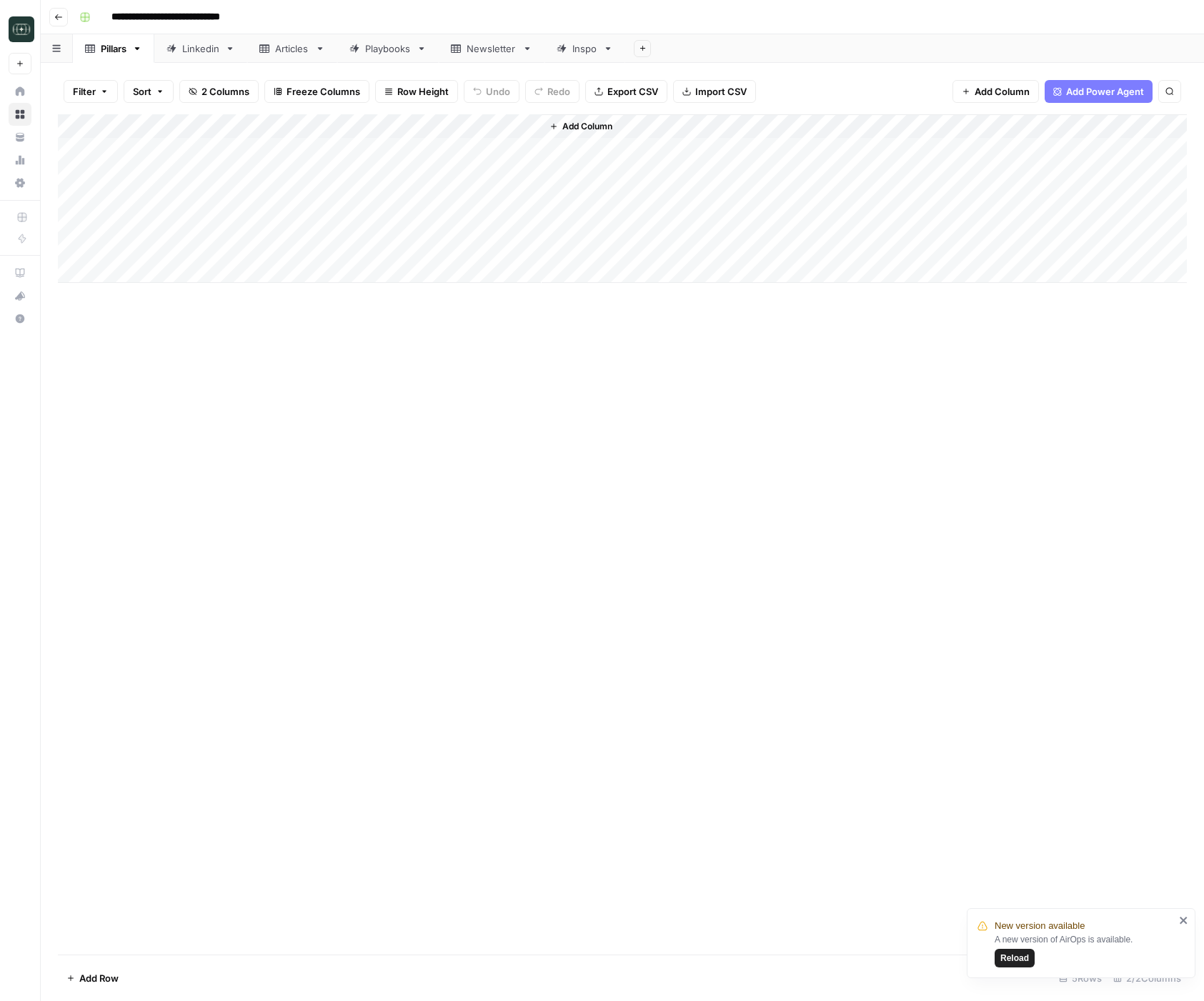
click at [295, 52] on div "Articles" at bounding box center [292, 48] width 34 height 14
click at [189, 54] on div "Linkedin" at bounding box center [200, 48] width 37 height 14
click at [1182, 918] on icon "close" at bounding box center [1183, 920] width 7 height 7
click at [276, 952] on div "Add Column" at bounding box center [621, 534] width 1129 height 840
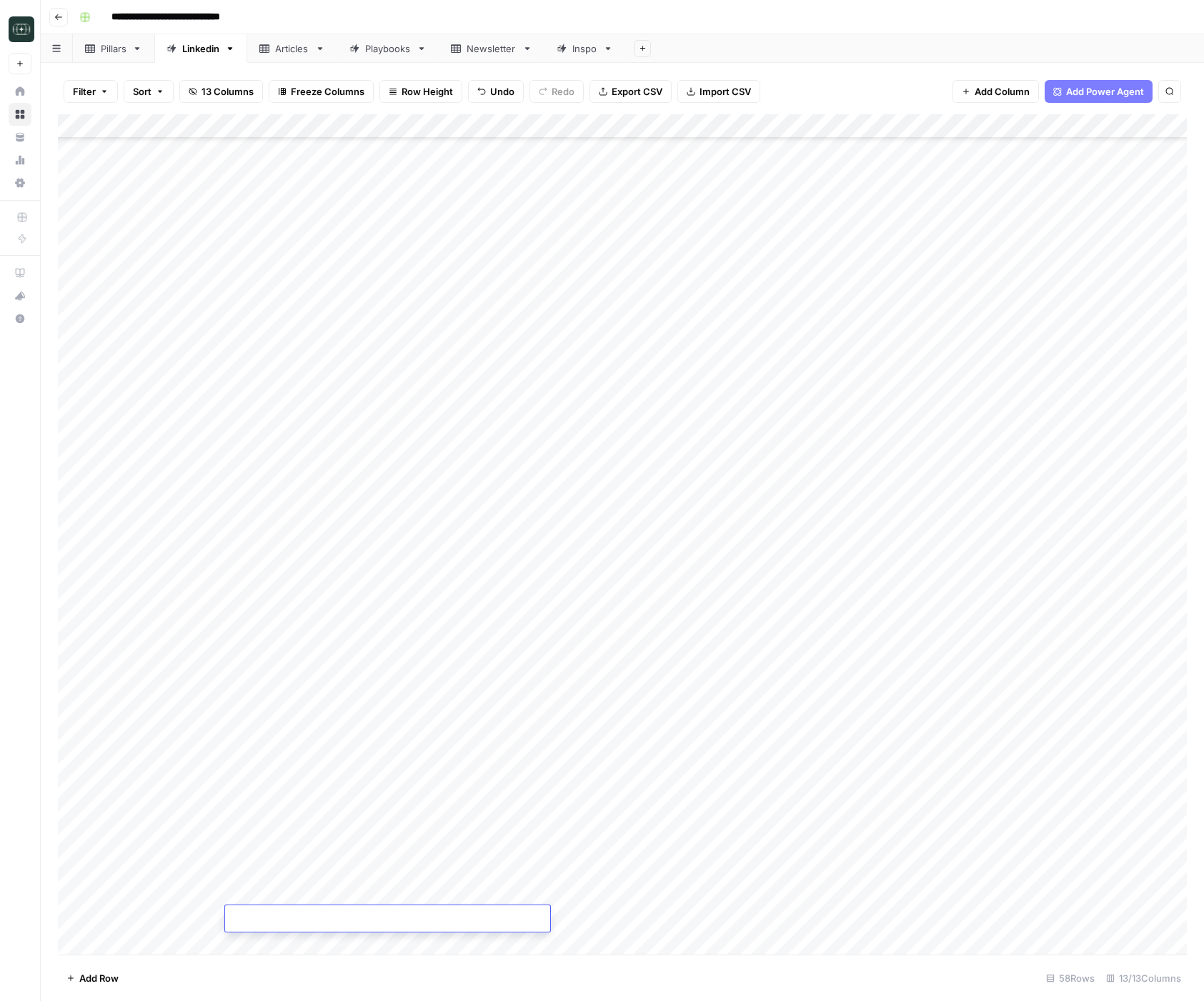
scroll to position [616, 0]
paste textarea "**********"
type textarea "**********"
click at [672, 945] on div "Add Column" at bounding box center [621, 534] width 1129 height 840
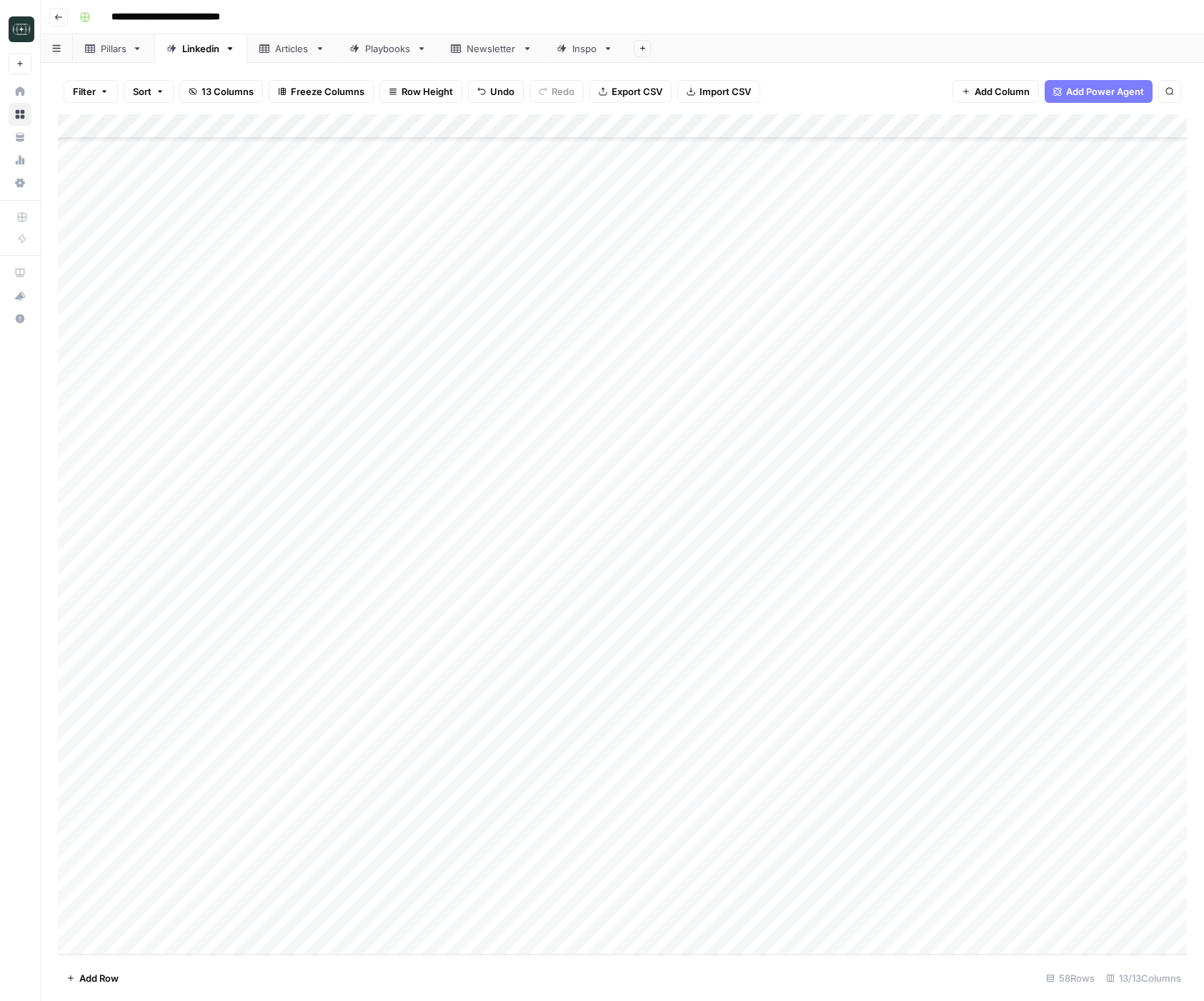
scroll to position [640, 0]
click at [586, 887] on div "Add Column" at bounding box center [621, 534] width 1129 height 840
click at [589, 892] on div "Add Column" at bounding box center [621, 534] width 1129 height 840
click at [605, 900] on button "Comparison" at bounding box center [603, 893] width 66 height 17
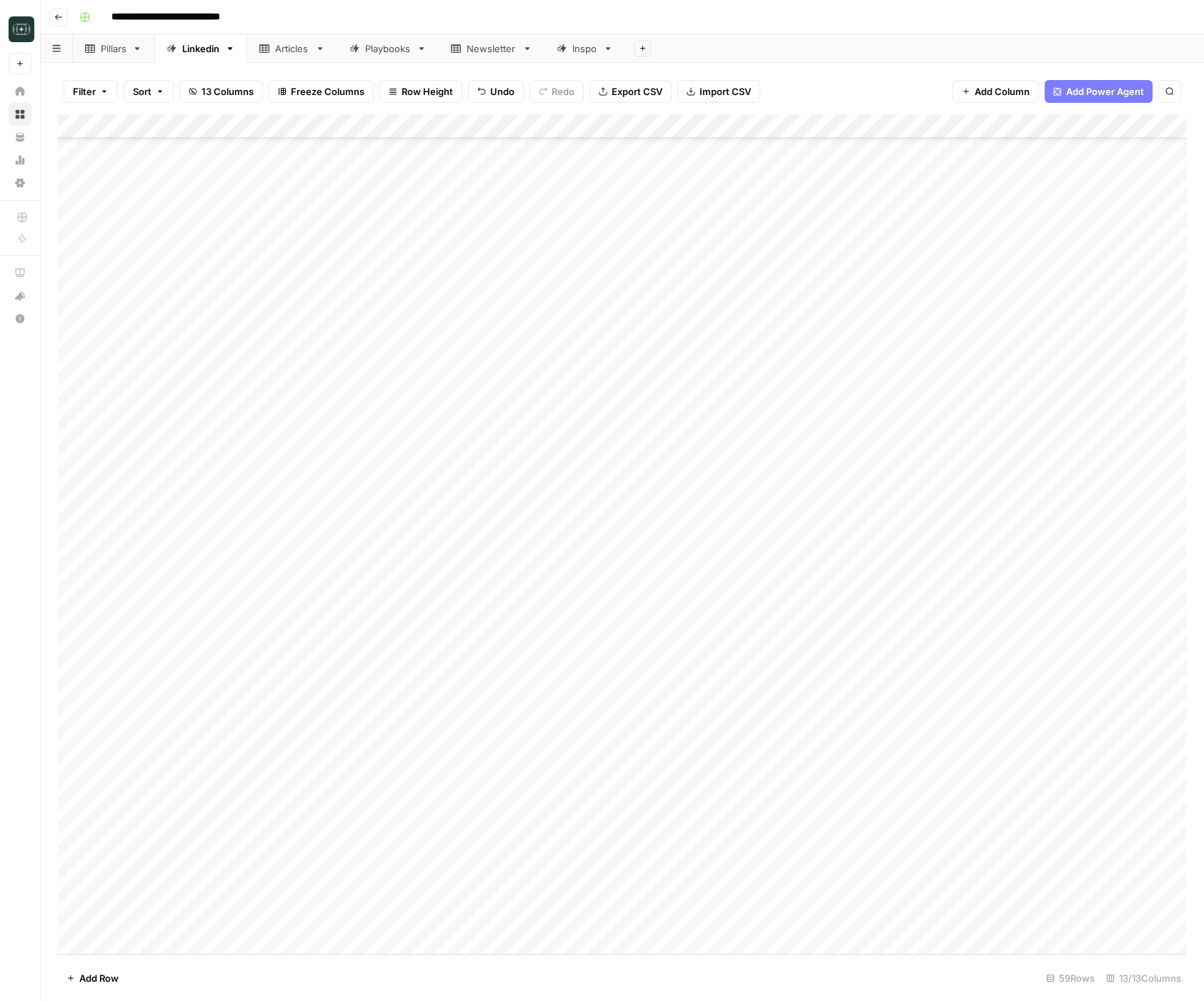
click at [674, 898] on div "Add Column" at bounding box center [621, 534] width 1129 height 840
click at [707, 973] on button "Medium ( 120-200 words)" at bounding box center [723, 975] width 126 height 17
click at [830, 891] on div "Add Column" at bounding box center [621, 534] width 1129 height 840
click at [524, 908] on div "Add Column" at bounding box center [621, 534] width 1129 height 840
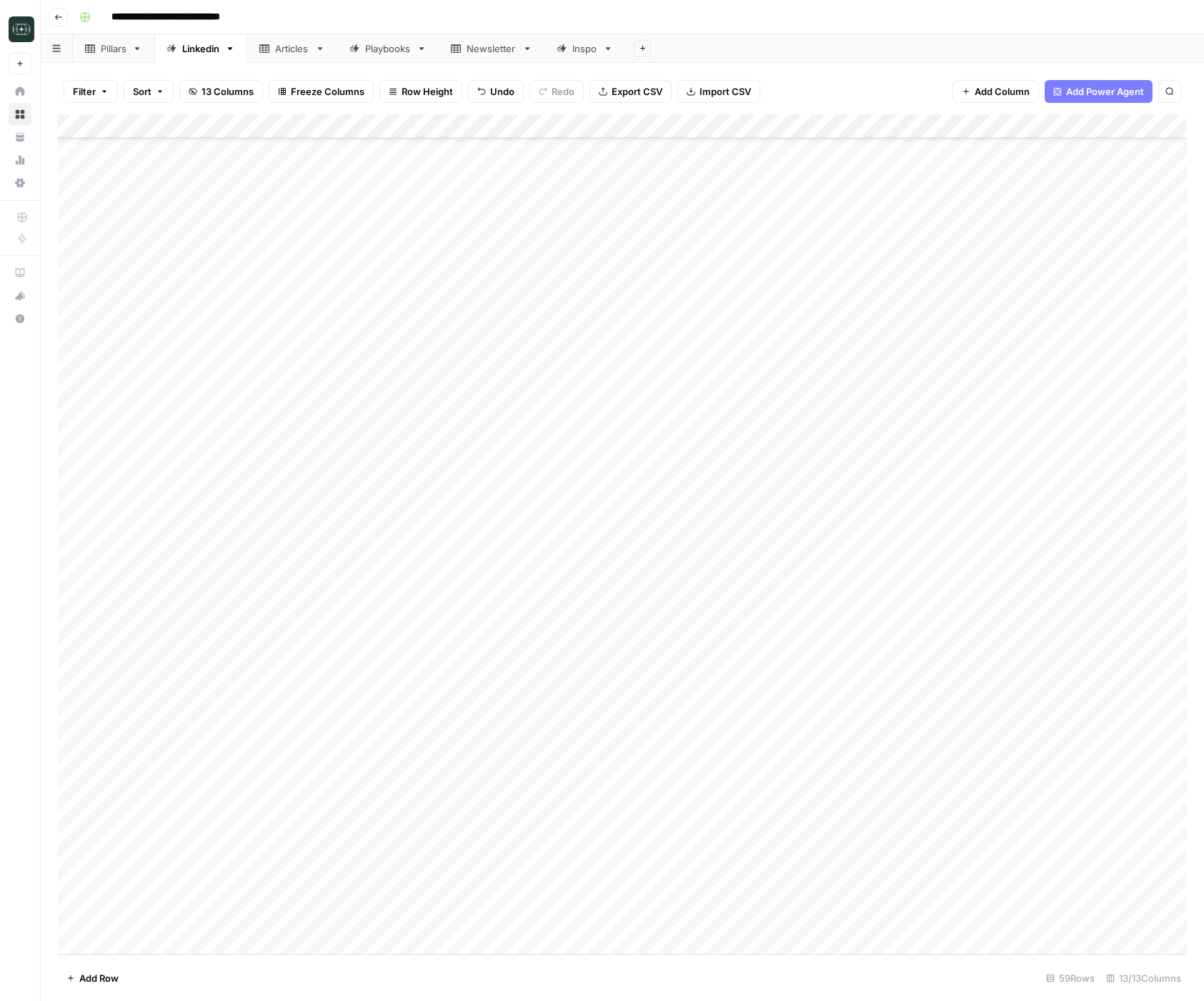
click at [529, 896] on div "Add Column" at bounding box center [621, 534] width 1129 height 840
click at [525, 916] on div "Add Column" at bounding box center [621, 534] width 1129 height 840
click at [596, 914] on div "Add Column" at bounding box center [621, 534] width 1129 height 840
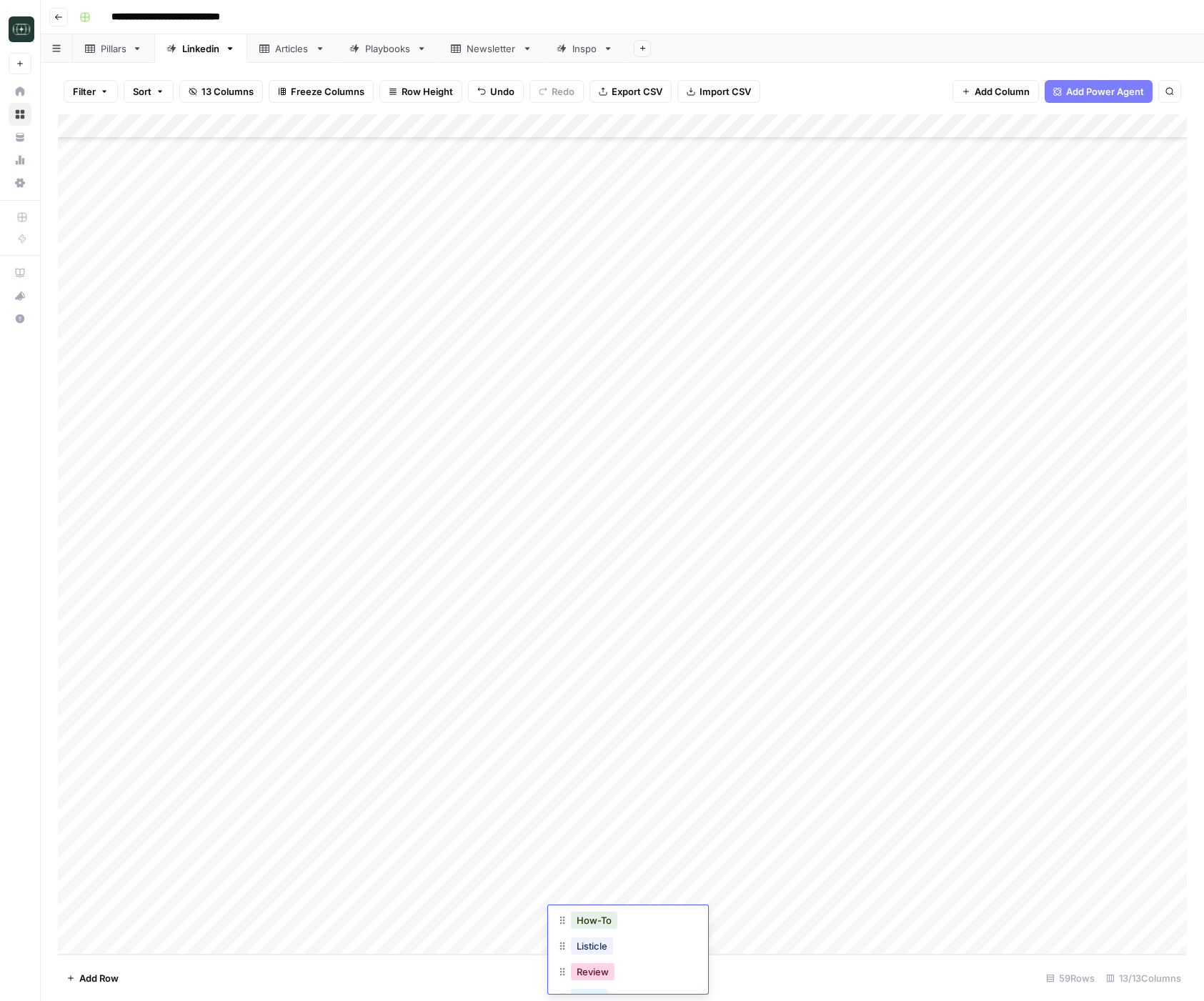
click at [607, 968] on button "Review" at bounding box center [593, 971] width 44 height 17
click at [698, 917] on div "Add Column" at bounding box center [621, 534] width 1129 height 840
drag, startPoint x: 702, startPoint y: 968, endPoint x: 712, endPoint y: 965, distance: 10.4
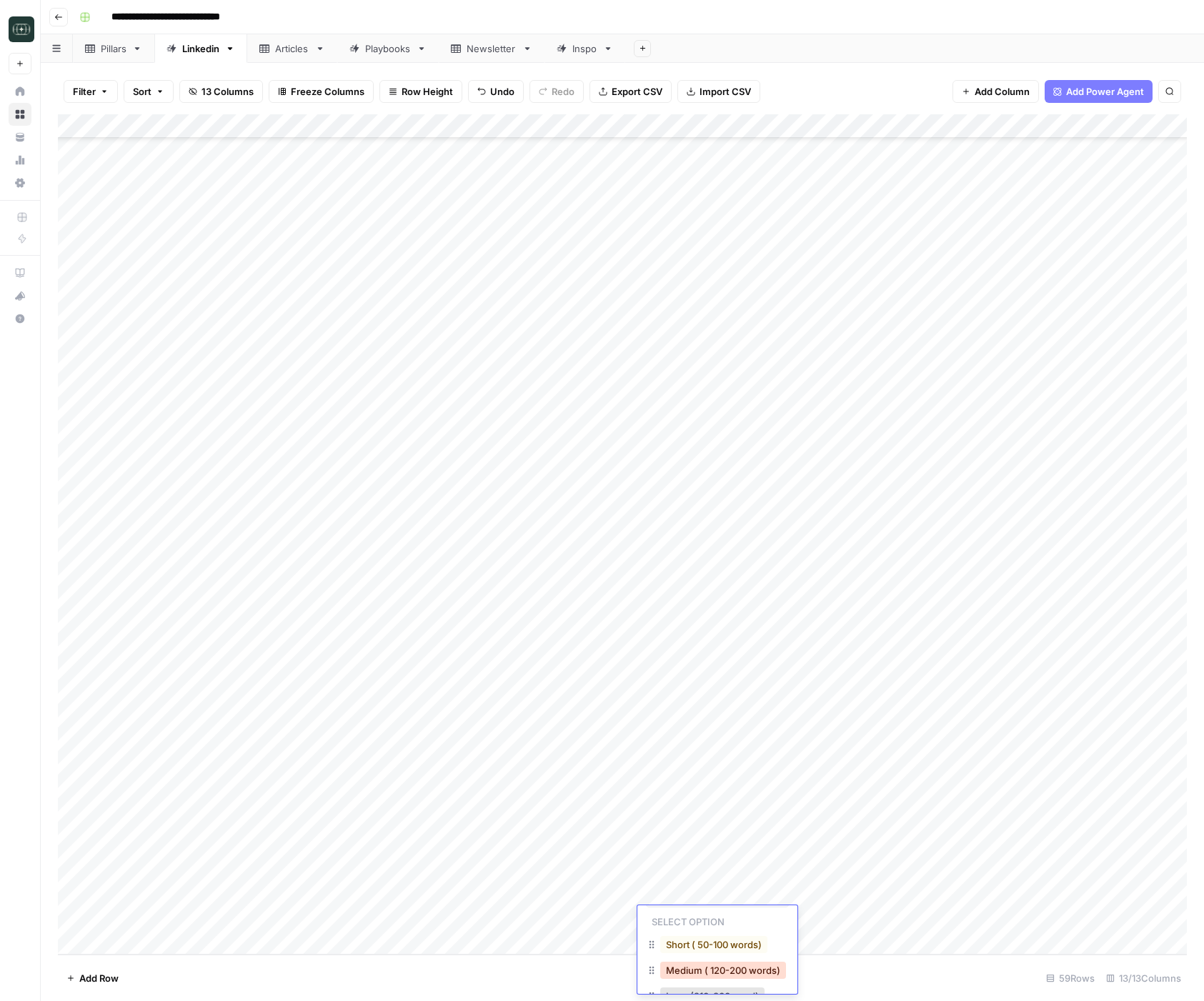
click at [702, 968] on button "Medium ( 120-200 words)" at bounding box center [723, 970] width 126 height 17
click at [849, 922] on div "Add Column" at bounding box center [621, 534] width 1129 height 840
click at [962, 895] on div "Add Column" at bounding box center [621, 534] width 1129 height 840
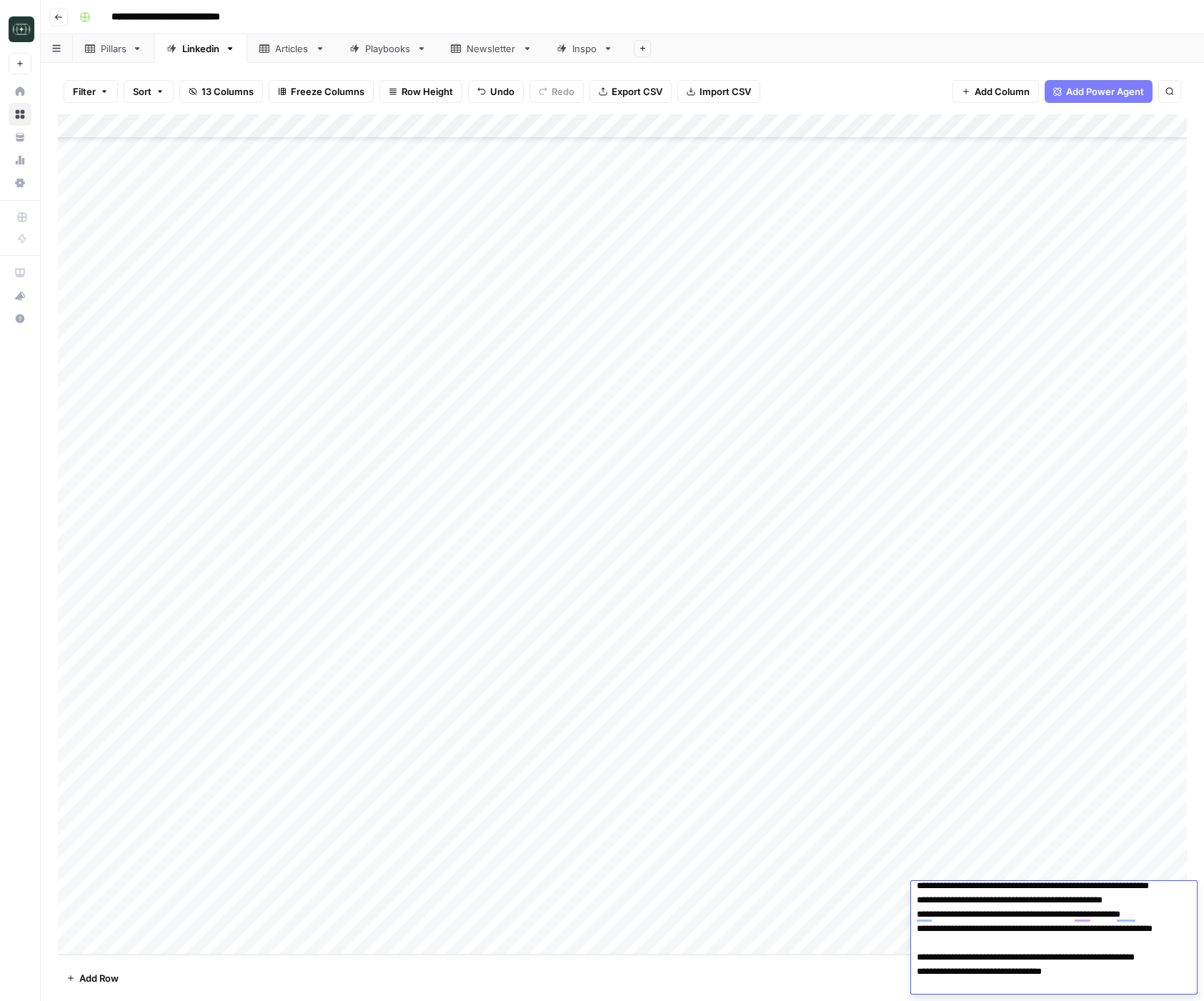
scroll to position [145, 0]
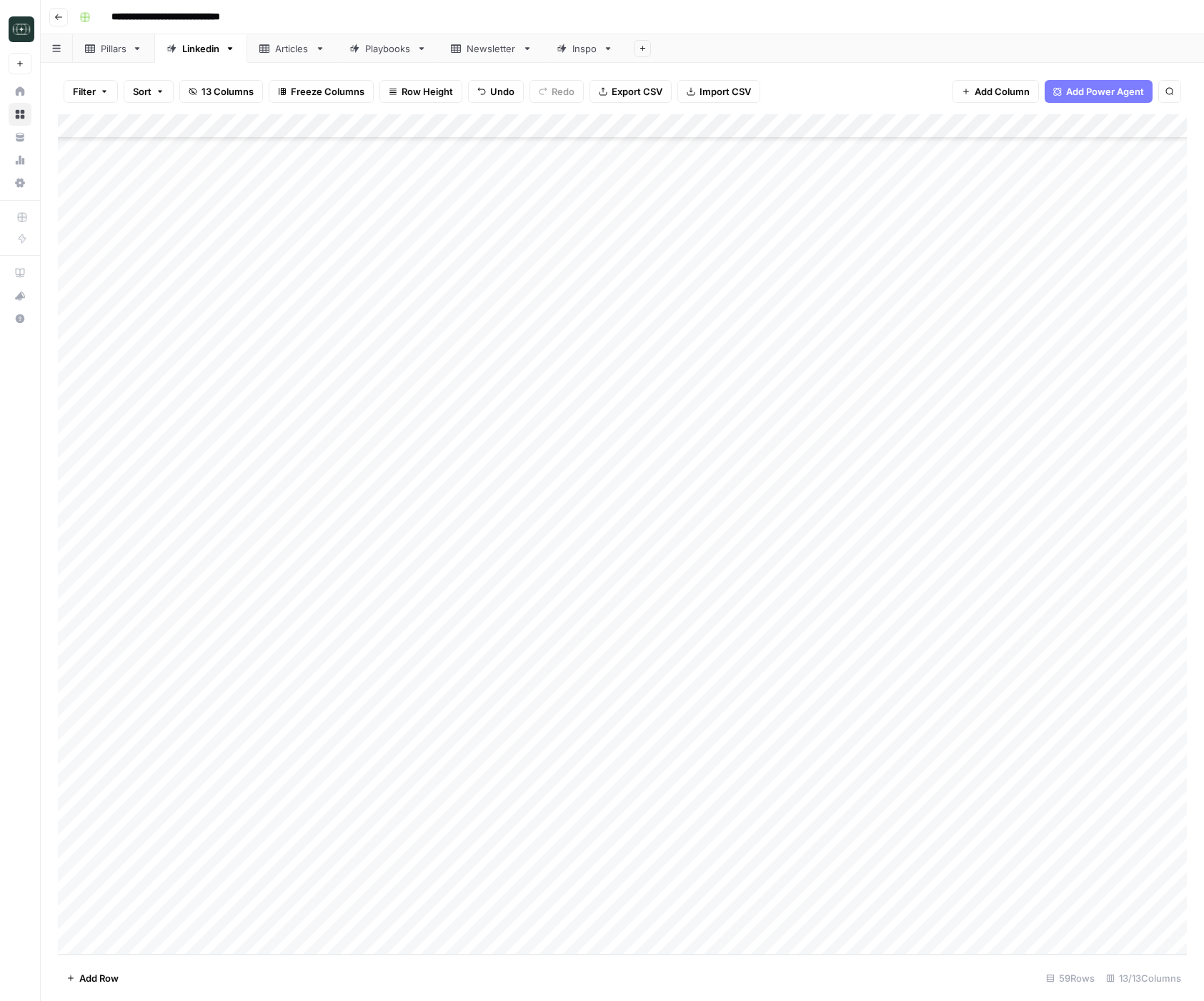
click at [991, 912] on div "Add Column" at bounding box center [621, 534] width 1129 height 840
click at [405, 942] on div "Add Column" at bounding box center [621, 534] width 1129 height 840
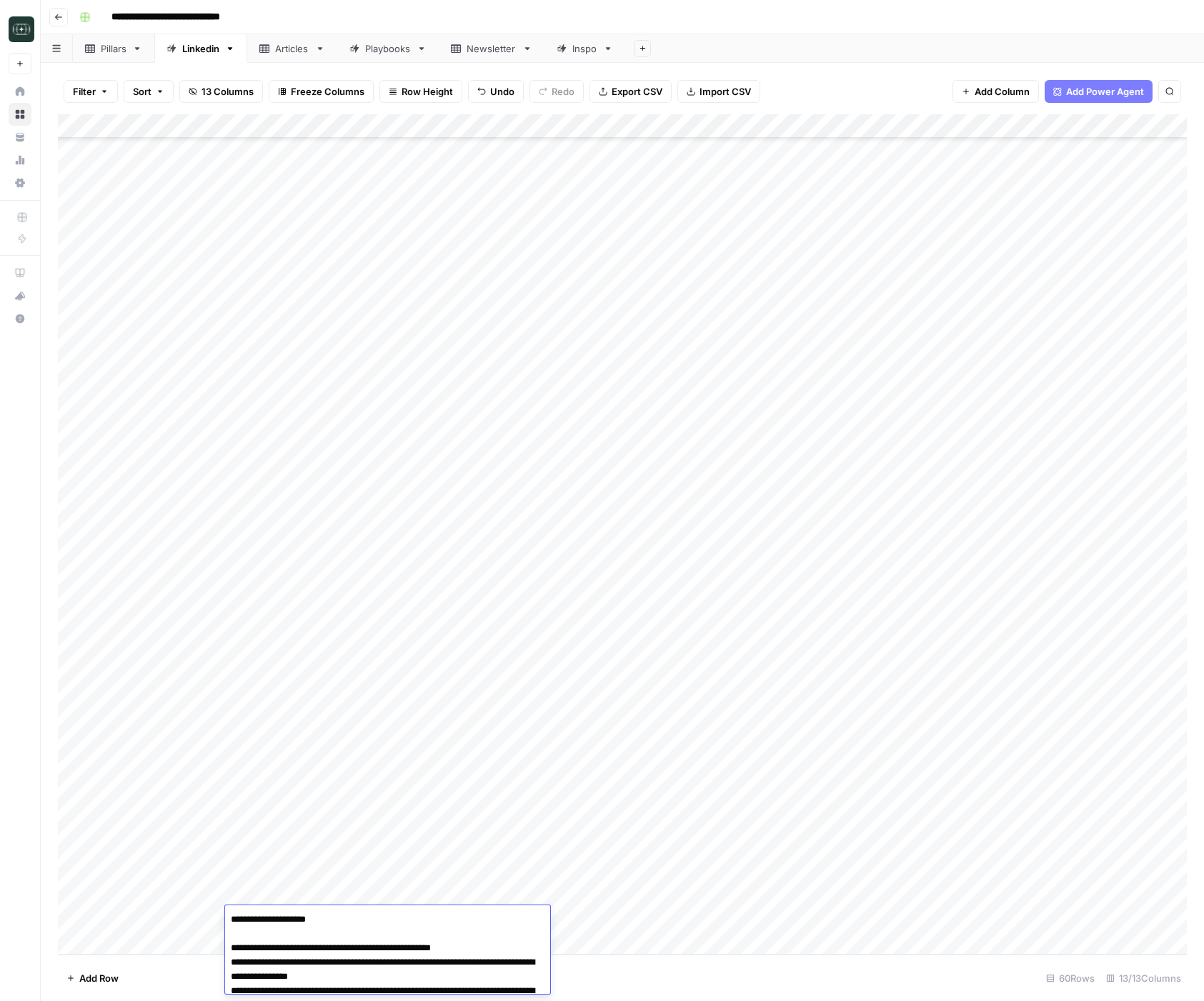
type textarea "**********"
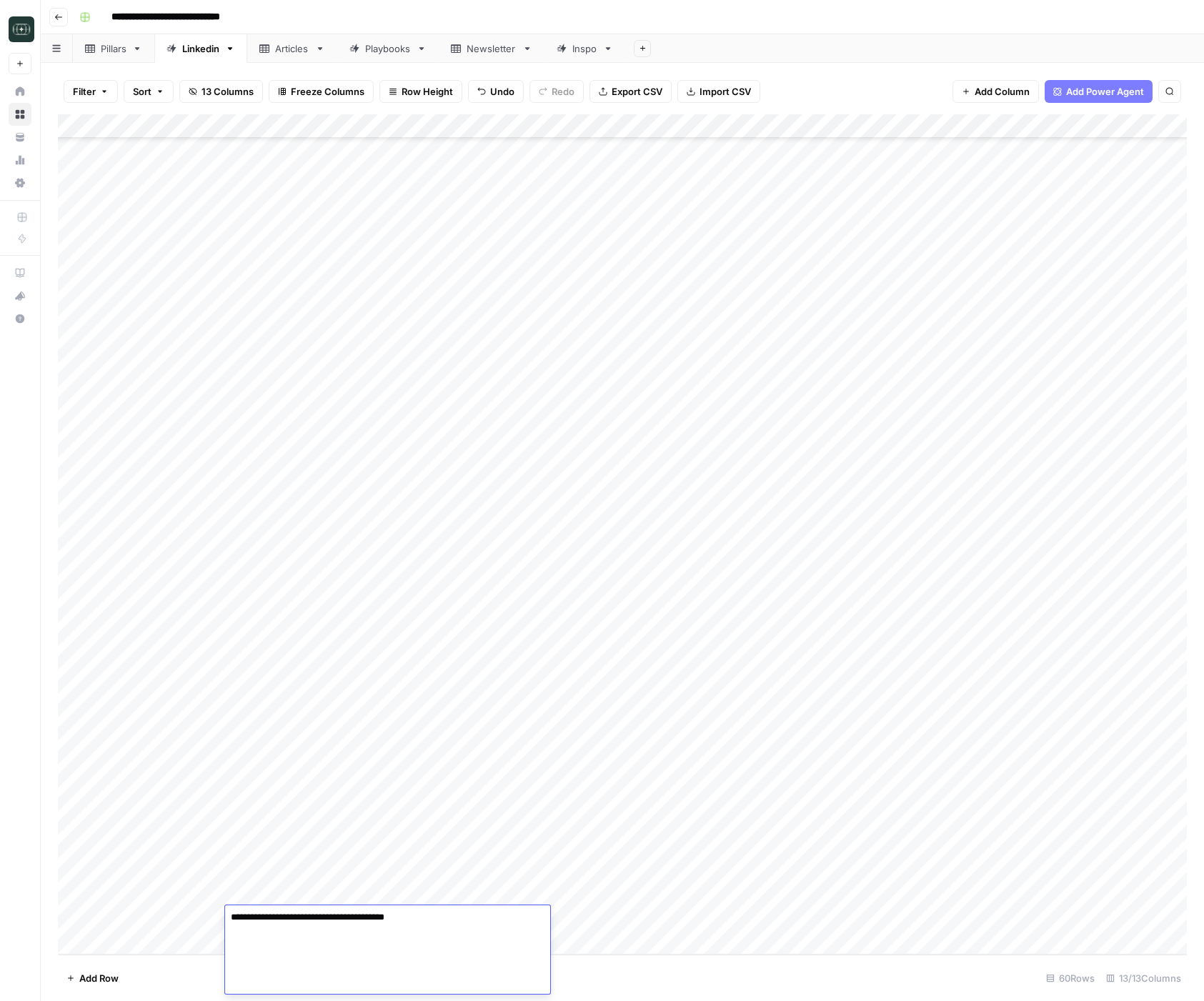
click at [669, 922] on div "Add Column" at bounding box center [621, 534] width 1129 height 840
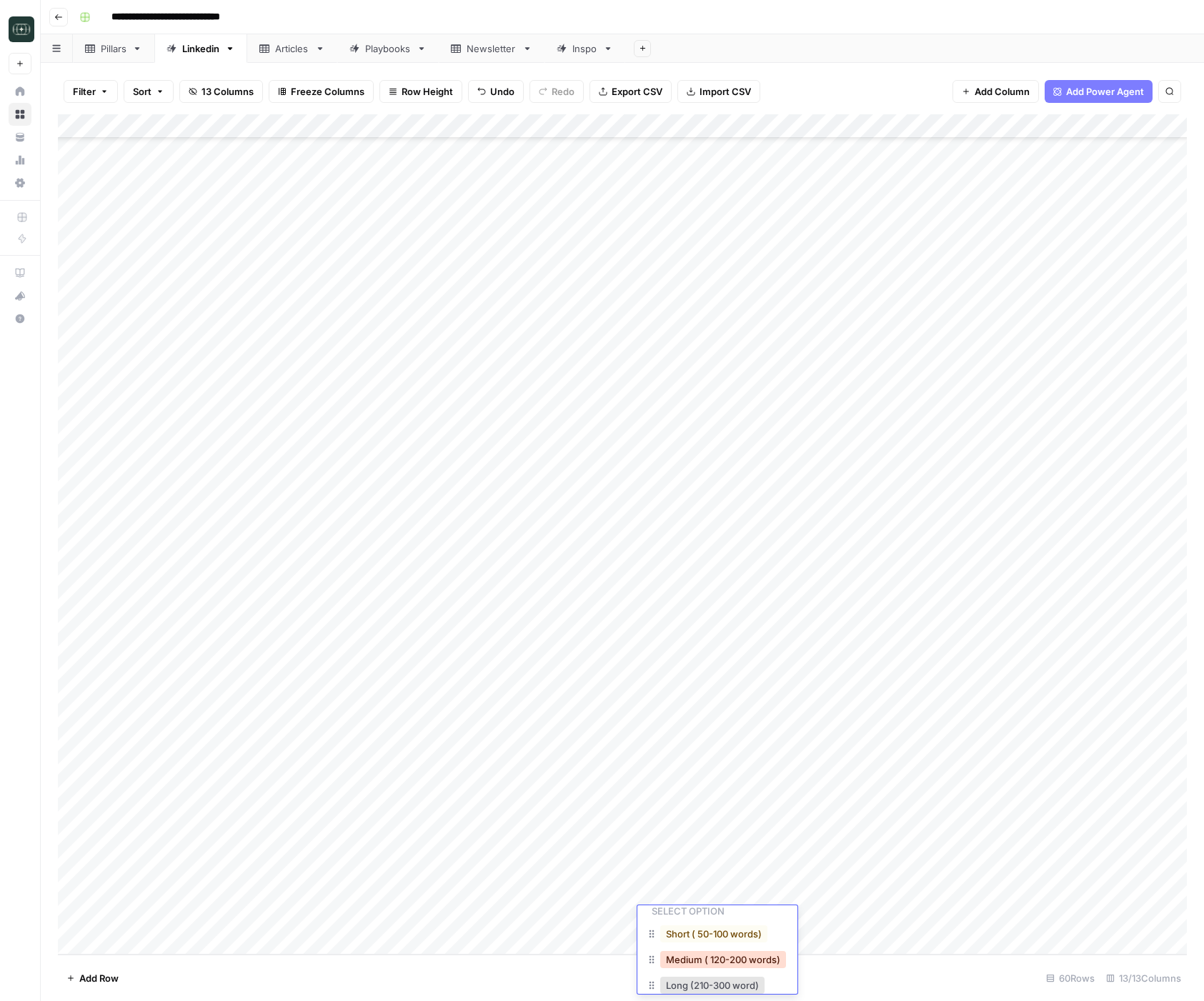
scroll to position [57, 0]
click at [709, 944] on button "Medium ( 120-200 words)" at bounding box center [723, 942] width 126 height 17
click at [805, 918] on div "Add Column" at bounding box center [621, 534] width 1129 height 840
click at [954, 916] on div "Add Column" at bounding box center [621, 534] width 1129 height 840
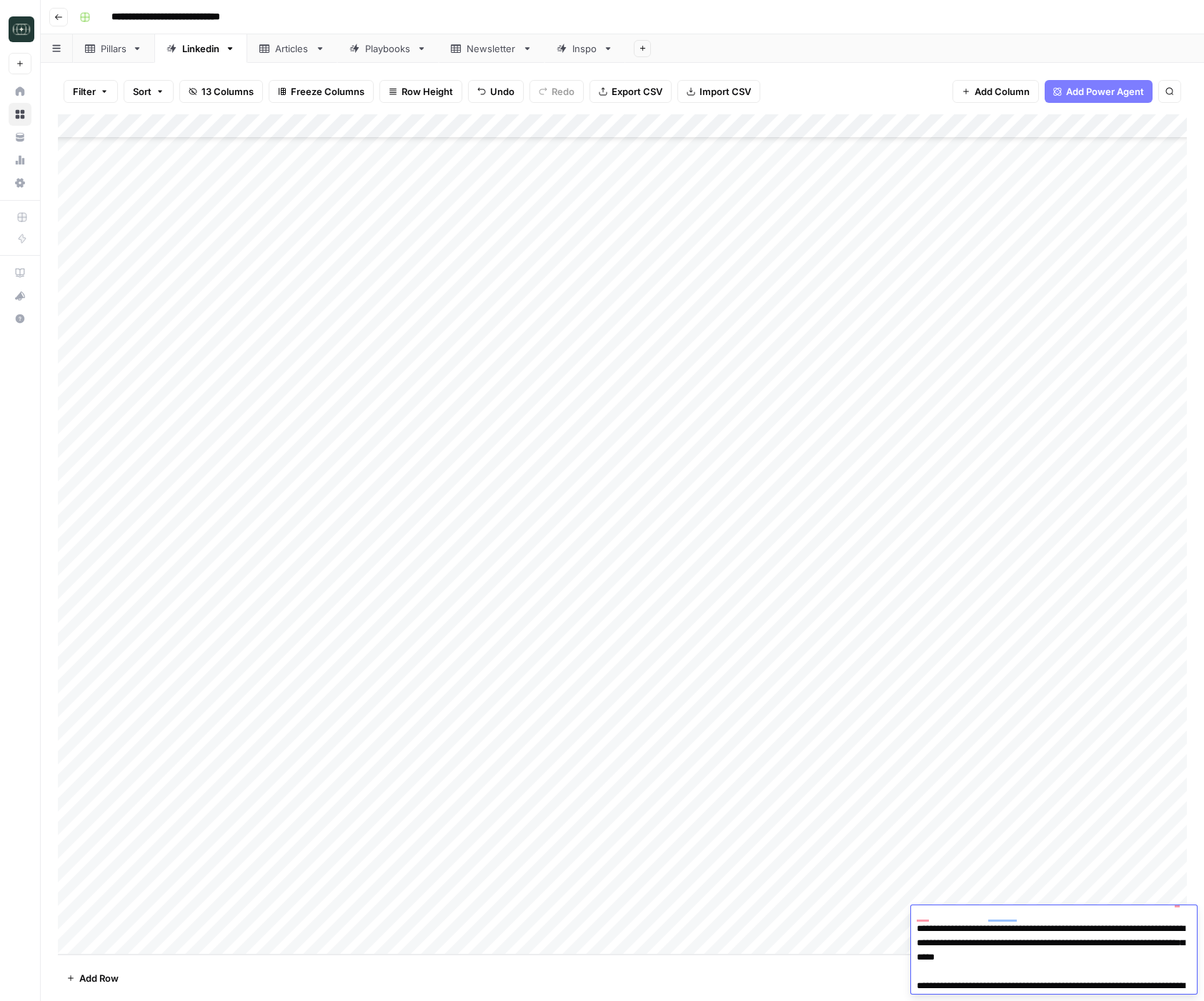
scroll to position [86, 0]
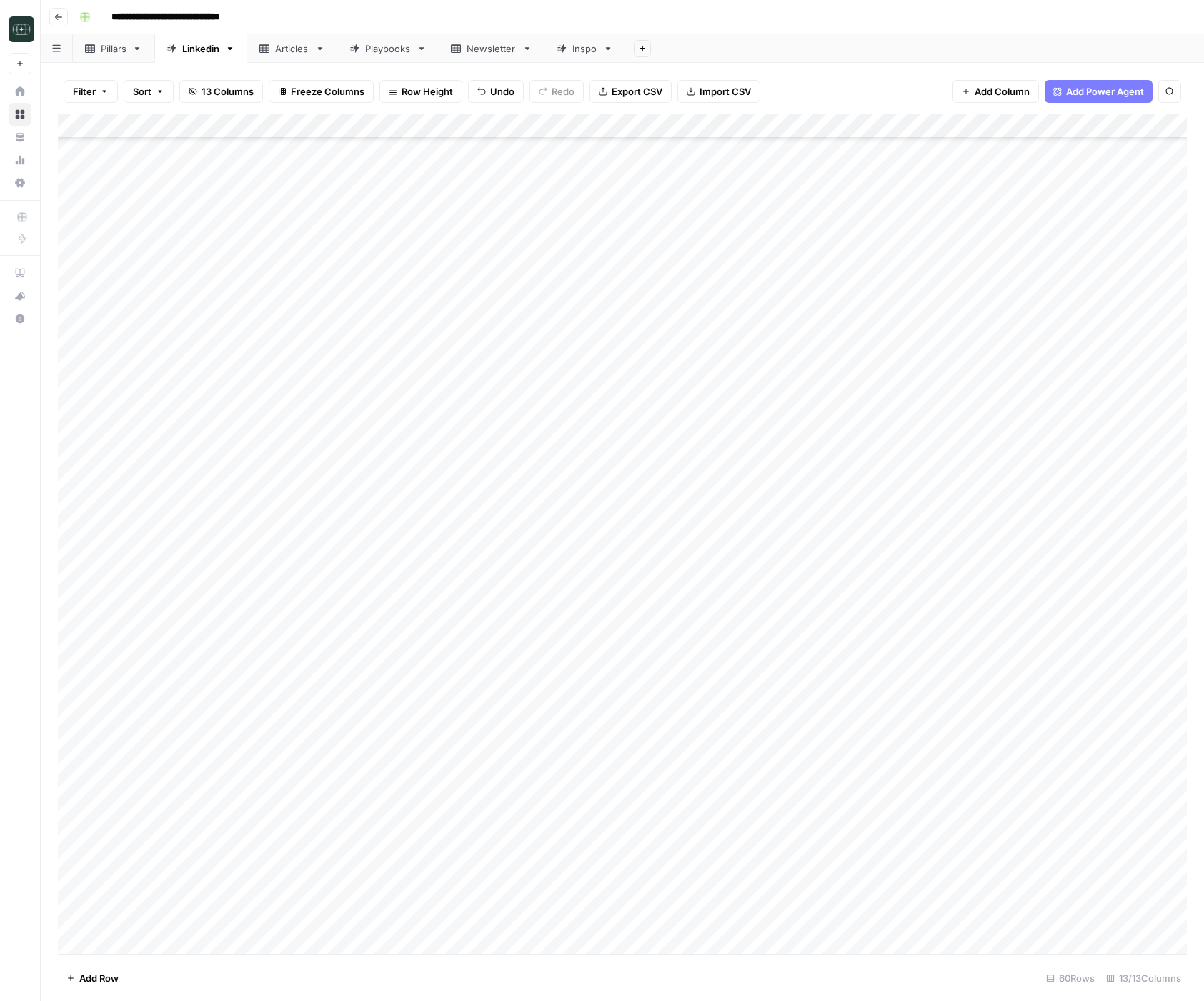
click at [815, 978] on footer "Add Row 60 Rows 13/13 Columns" at bounding box center [621, 978] width 1129 height 47
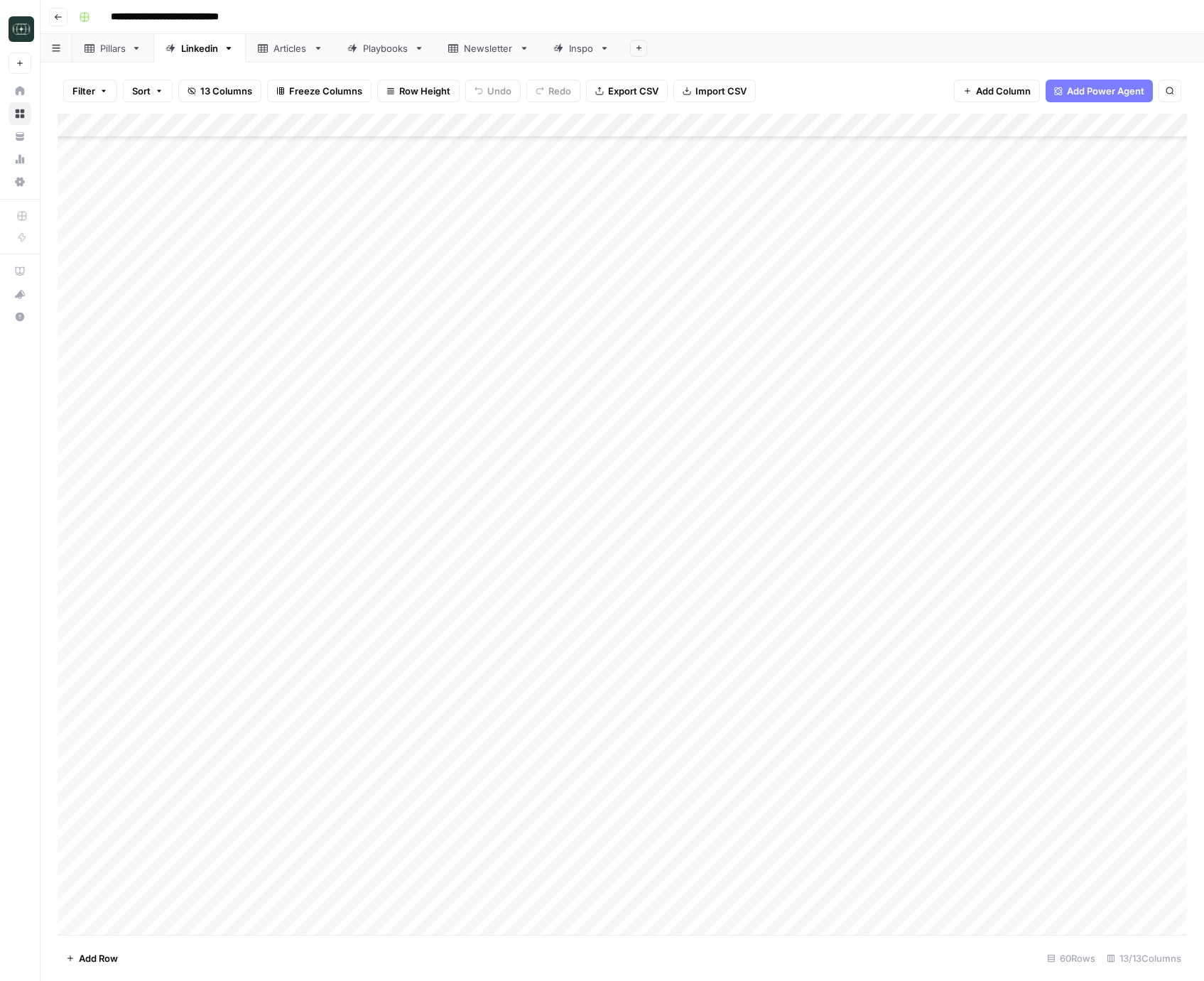
scroll to position [675, 0]
click at [596, 902] on div "Add Column" at bounding box center [621, 524] width 1129 height 821
click at [461, 946] on footer "Add Row 60 Rows 13/13 Columns" at bounding box center [621, 958] width 1129 height 46
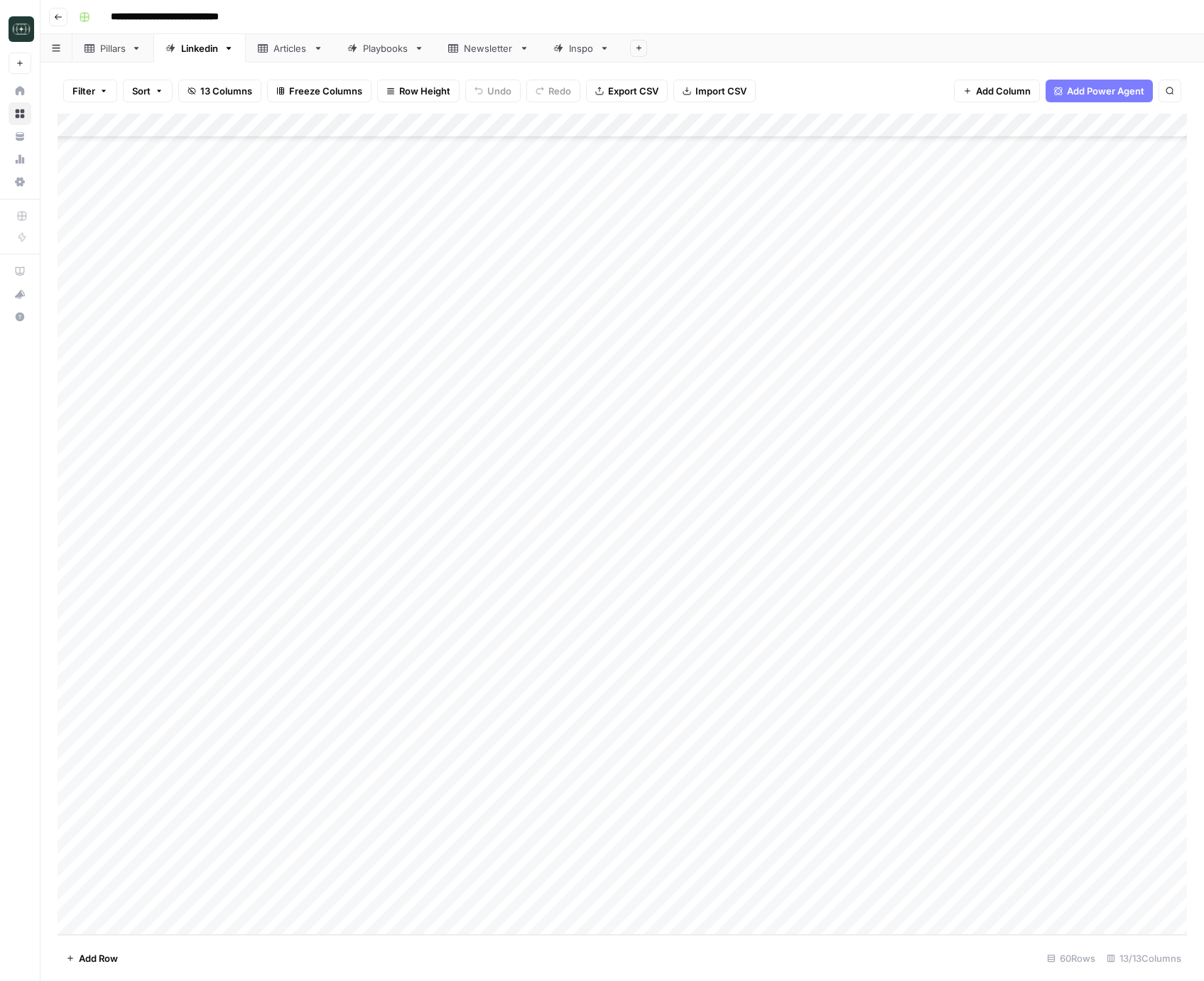
click at [618, 127] on div "Add Column" at bounding box center [621, 524] width 1129 height 821
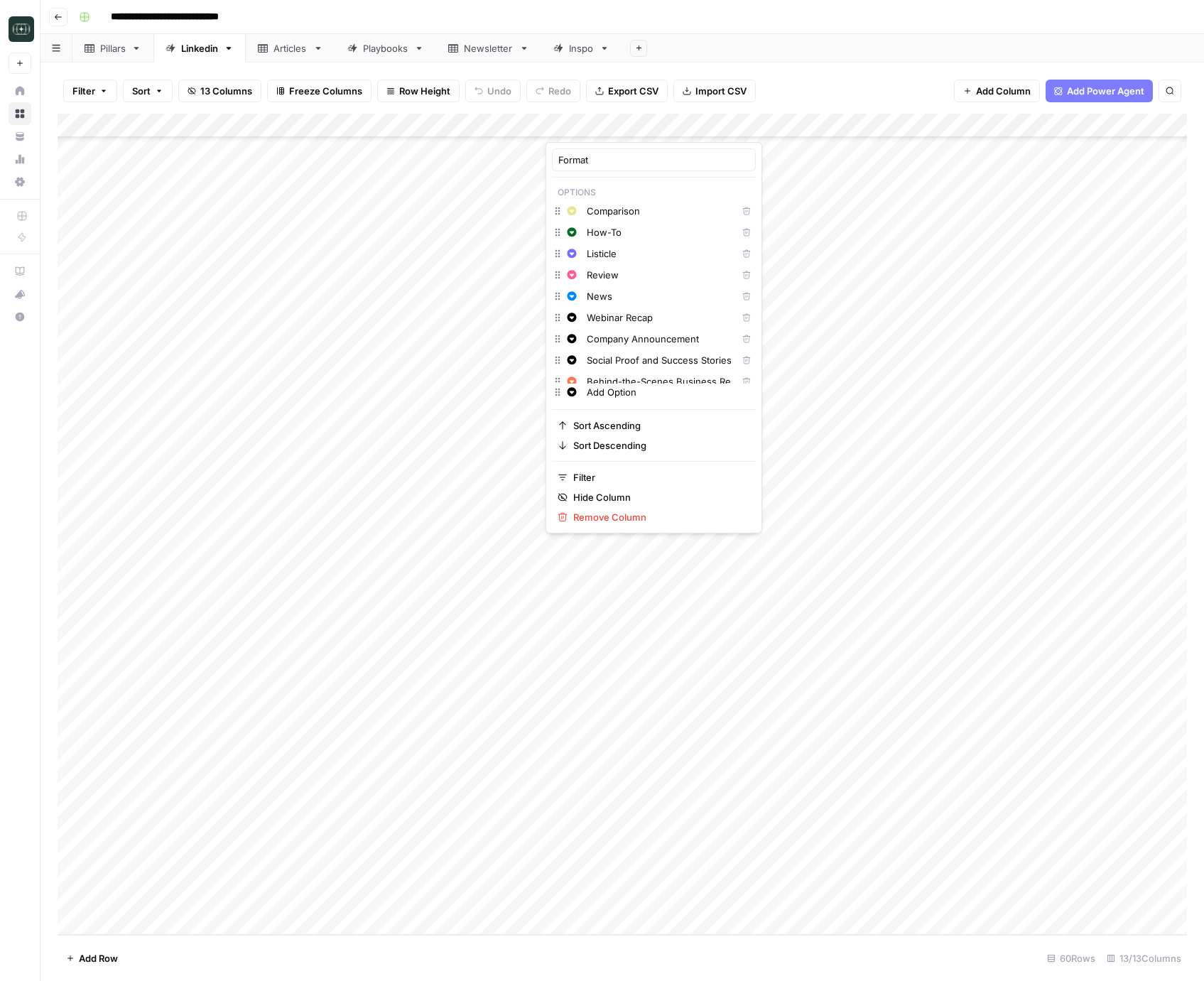
scroll to position [74, 0]
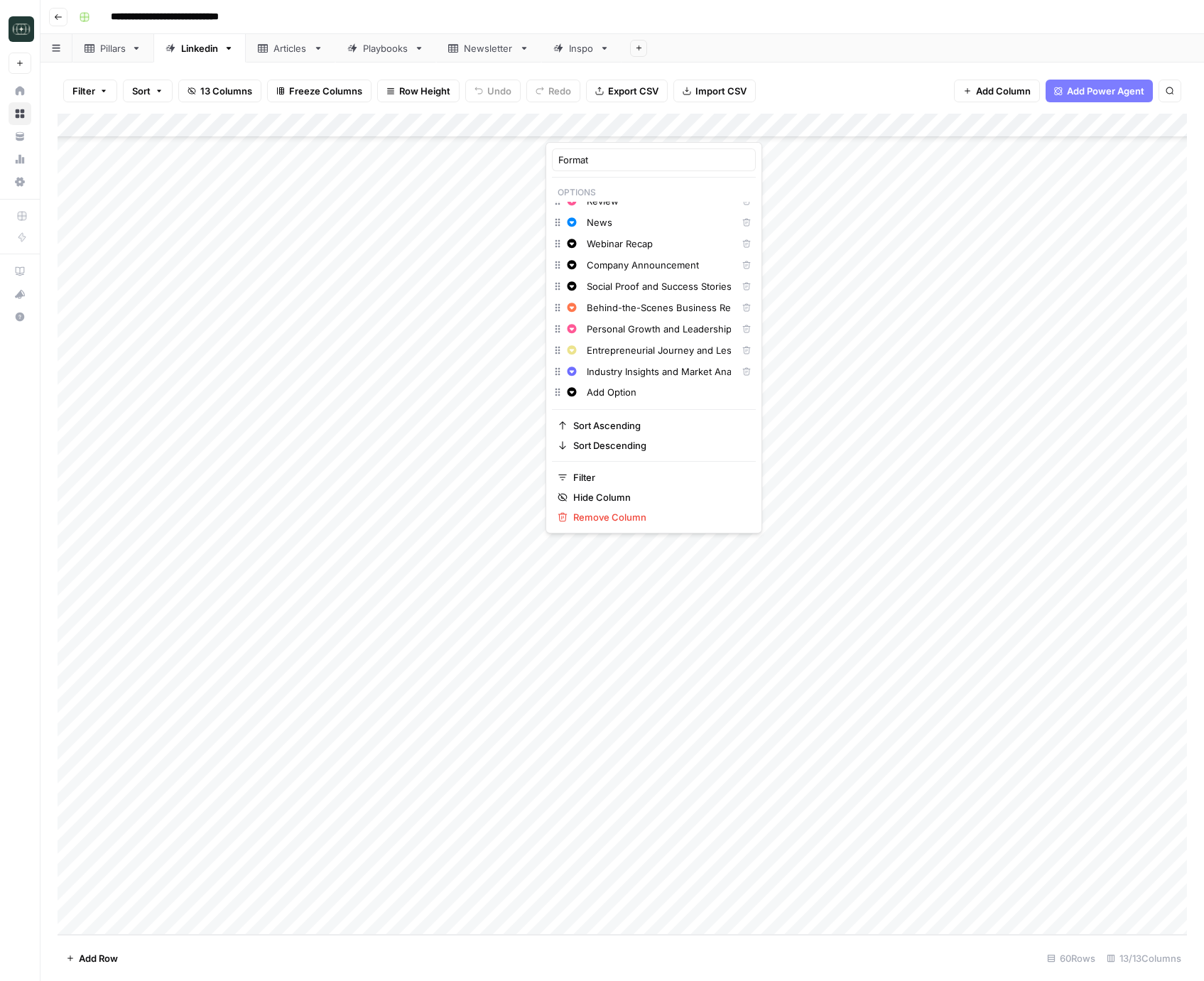
click at [588, 899] on div "Add Column" at bounding box center [621, 524] width 1129 height 821
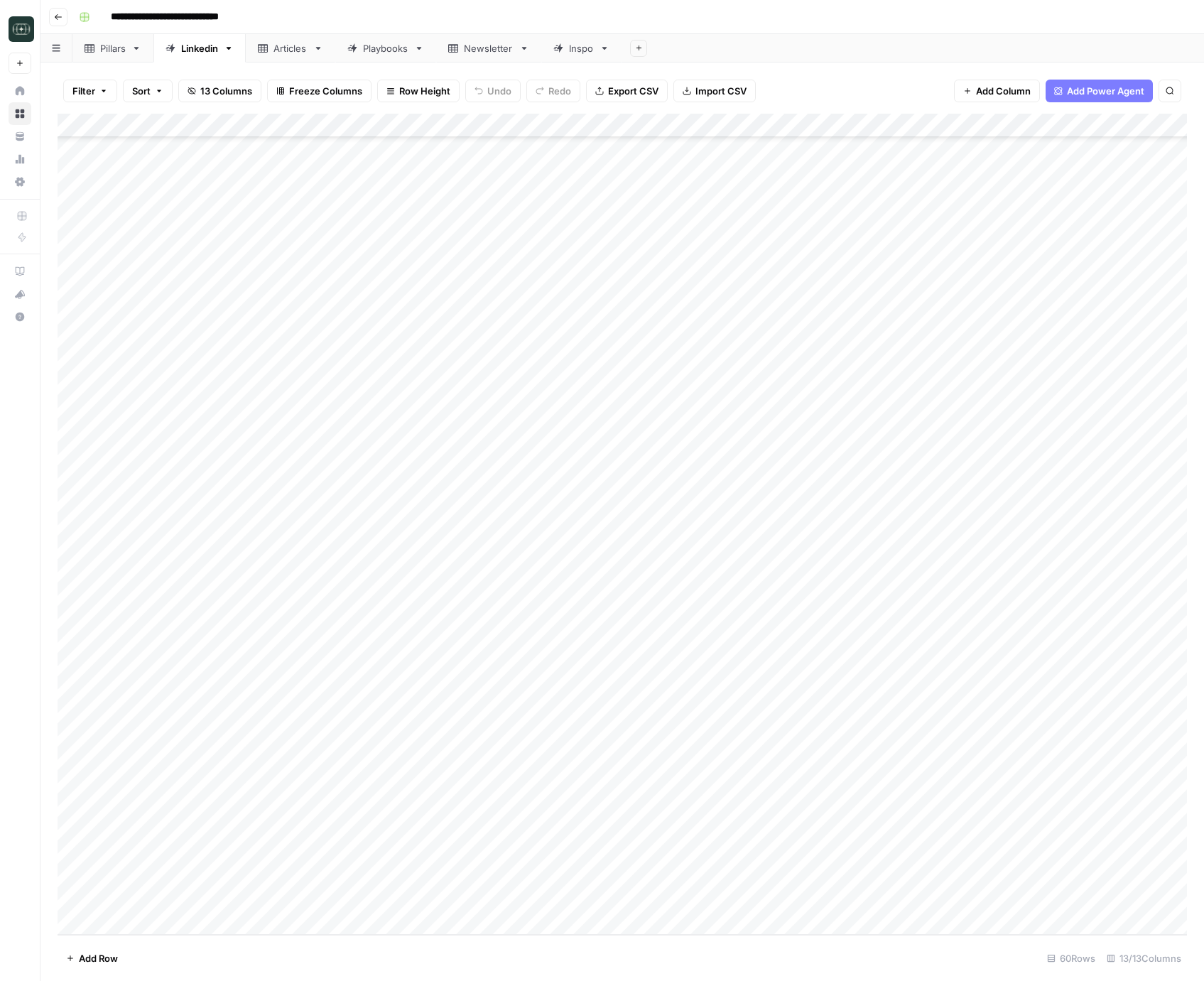
click at [588, 899] on div "Add Column" at bounding box center [621, 524] width 1129 height 821
click at [510, 945] on footer "Add Row 60 Rows 13/13 Columns" at bounding box center [621, 958] width 1129 height 46
